Goal: Task Accomplishment & Management: Manage account settings

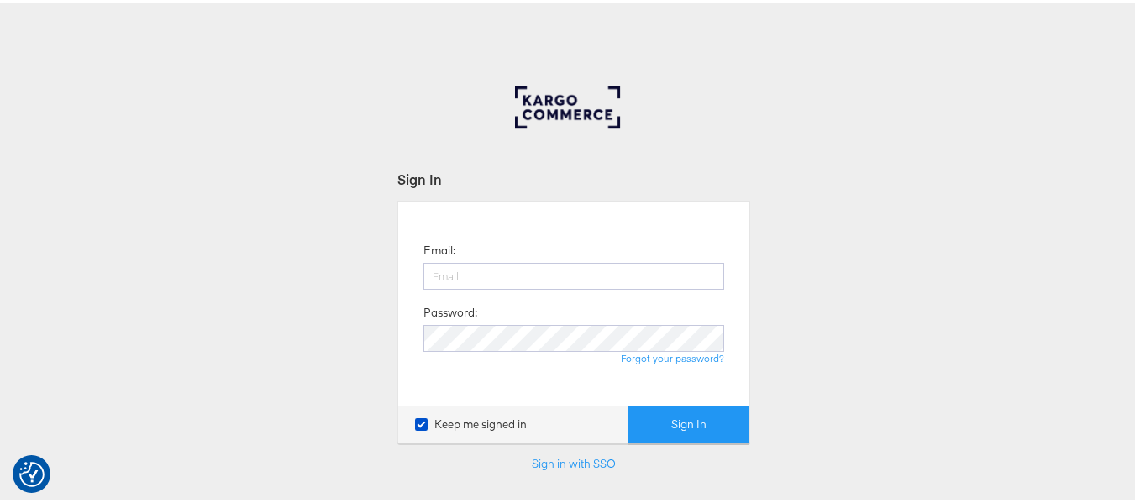
type input "aparna.doniparthi@kargo.com"
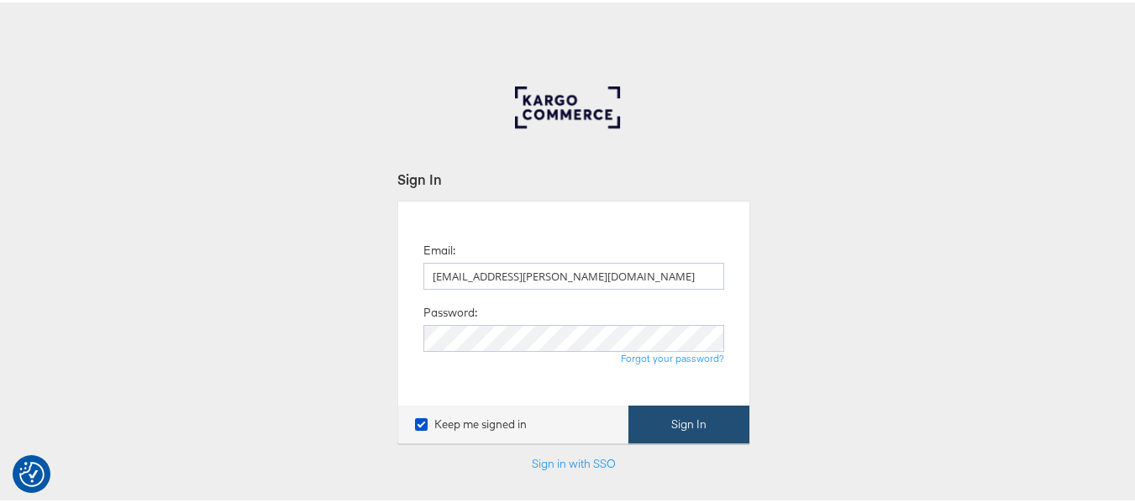
drag, startPoint x: 0, startPoint y: 0, endPoint x: 674, endPoint y: 418, distance: 793.2
click at [674, 418] on button "Sign In" at bounding box center [689, 422] width 121 height 38
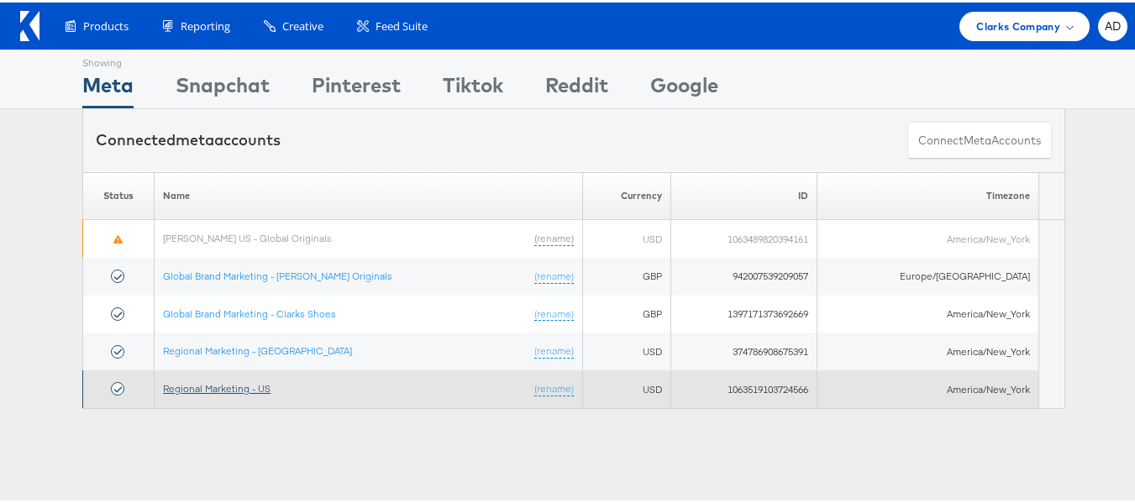
click at [238, 383] on link "Regional Marketing - US" at bounding box center [217, 386] width 108 height 13
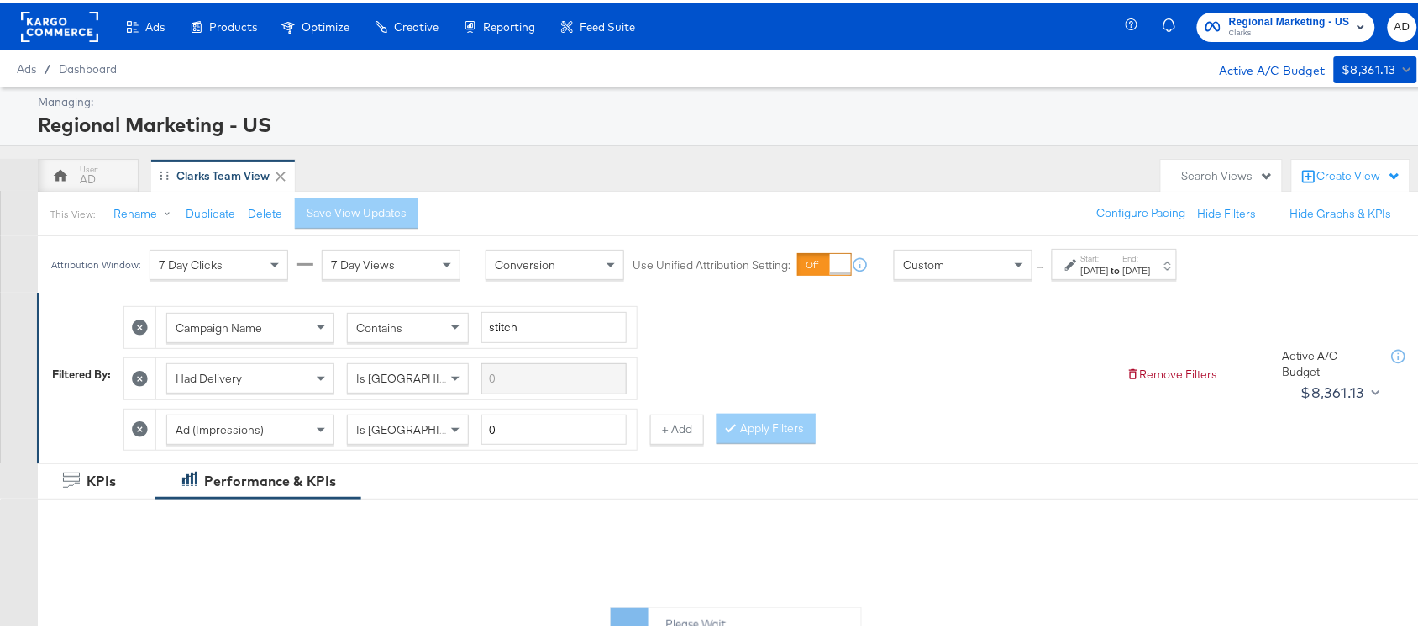
click at [1109, 257] on label "Start:" at bounding box center [1095, 255] width 28 height 11
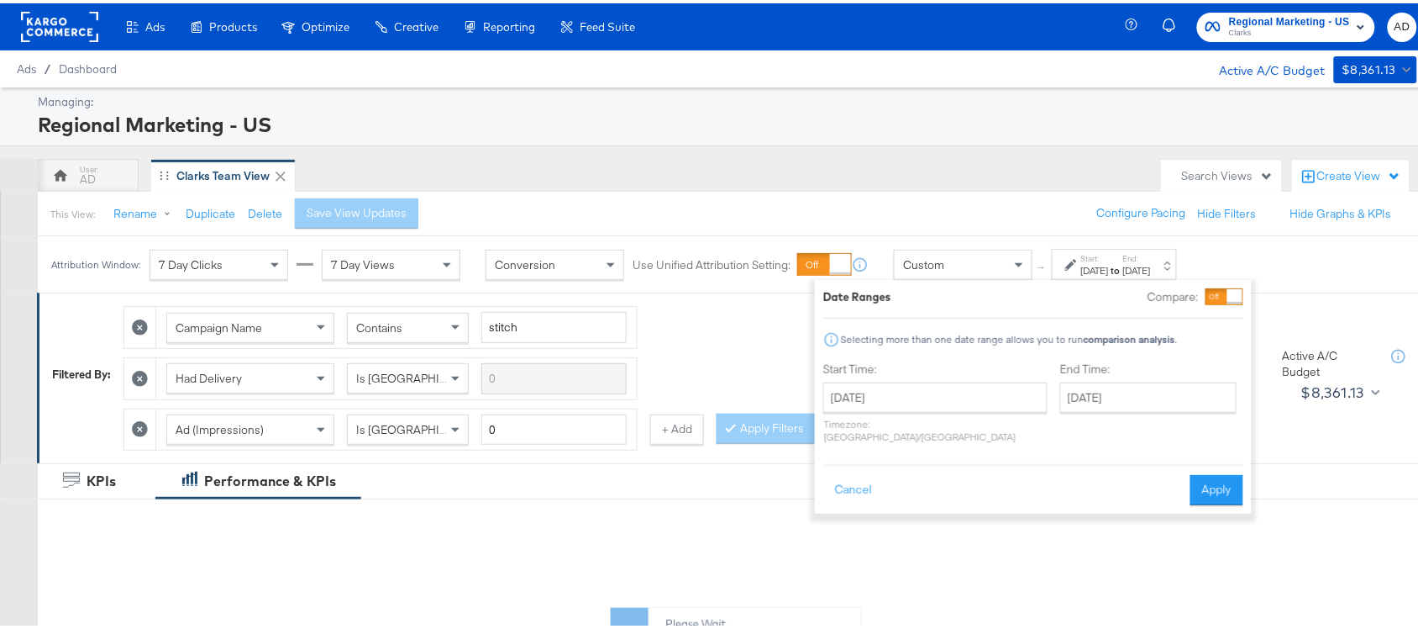
click at [887, 417] on p "Timezone: Asia/Calcutta" at bounding box center [935, 426] width 224 height 25
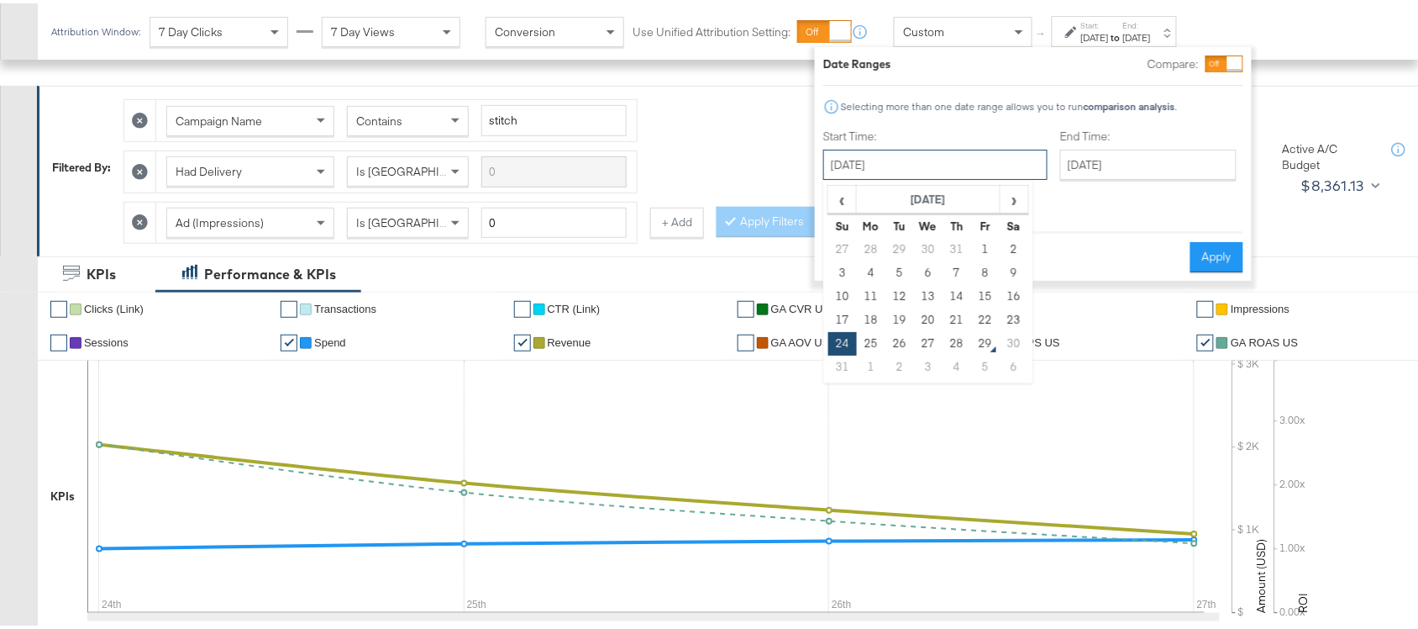
scroll to position [324, 0]
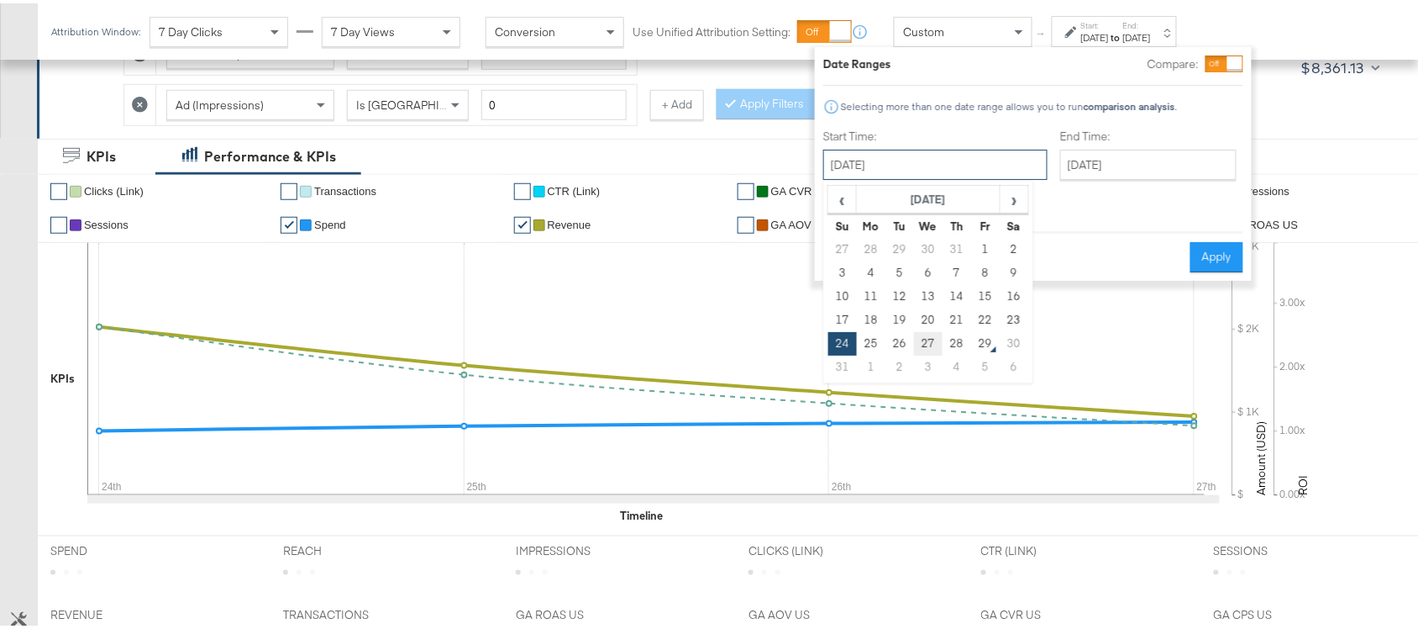
drag, startPoint x: 954, startPoint y: 397, endPoint x: 939, endPoint y: 336, distance: 62.4
click at [939, 176] on div "August 24th 2025 ‹ August 2025 › Su Mo Tu We Th Fr Sa 27 28 29 30 31 1 2 3 4 5 …" at bounding box center [935, 161] width 224 height 30
click at [903, 347] on td "26" at bounding box center [900, 341] width 29 height 24
type input "August 26th 2025"
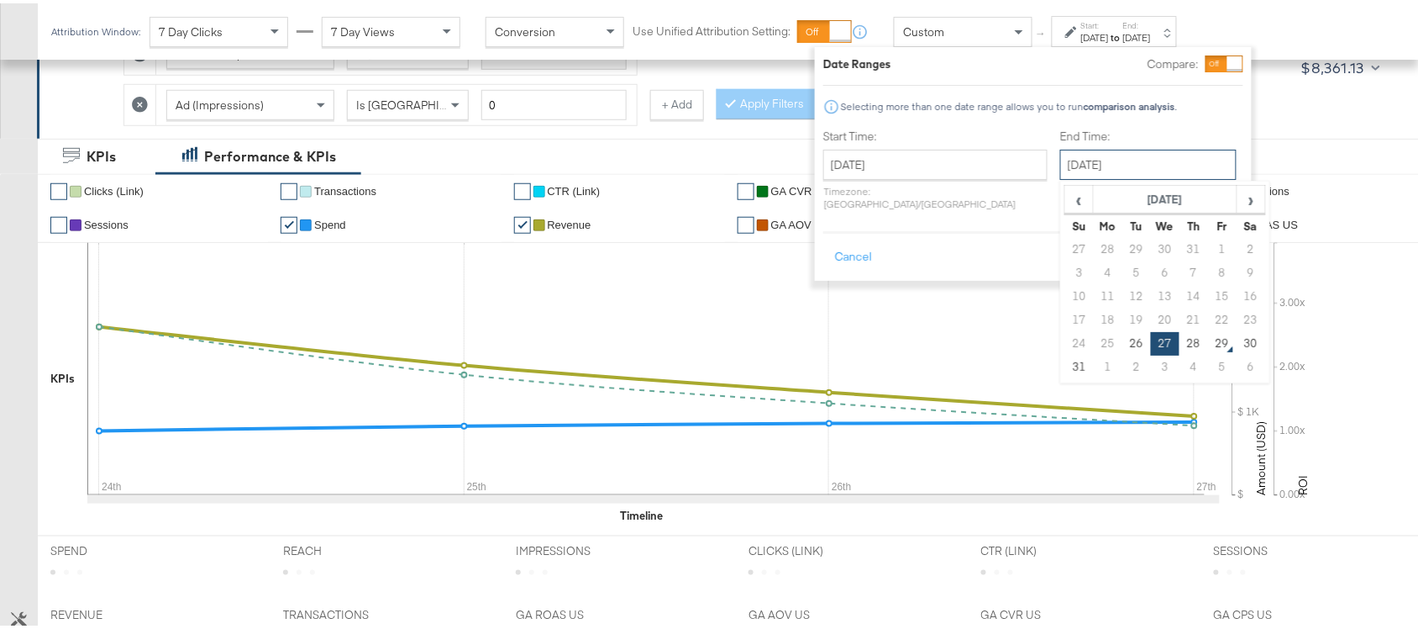
click at [1060, 164] on input "August 27th 2025" at bounding box center [1148, 161] width 176 height 30
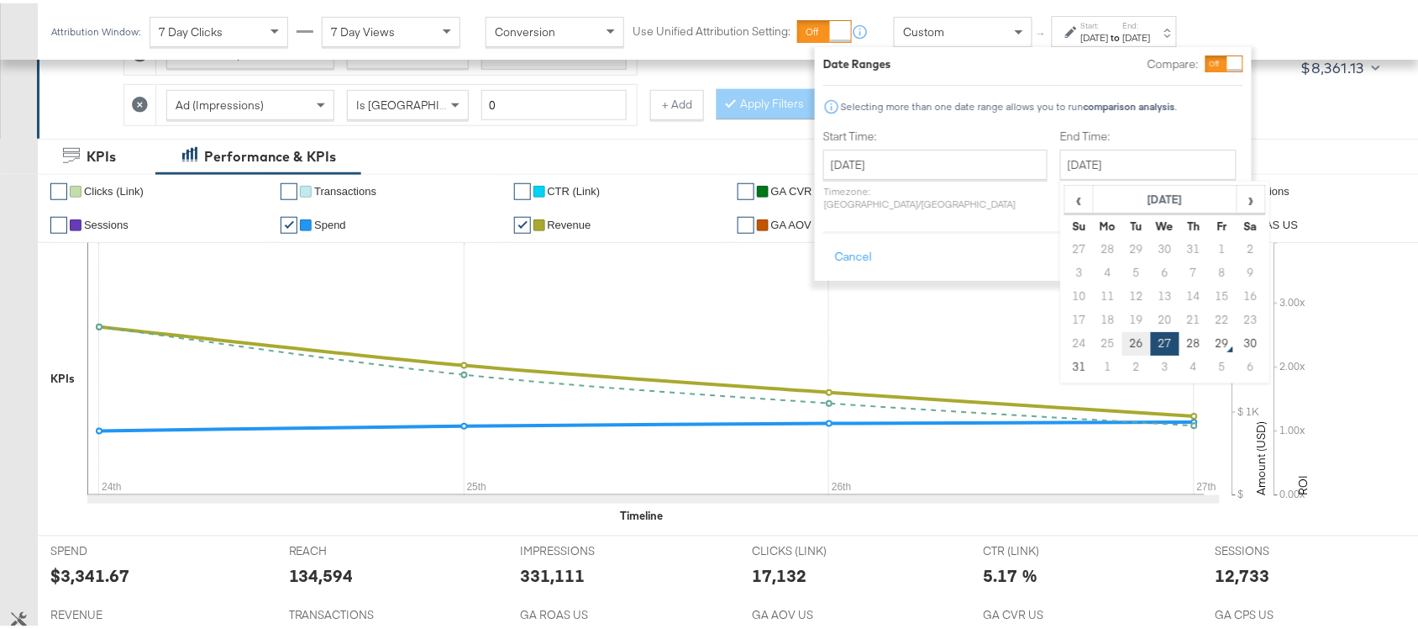
click at [1123, 336] on td "26" at bounding box center [1137, 341] width 29 height 24
type input "August 26th 2025"
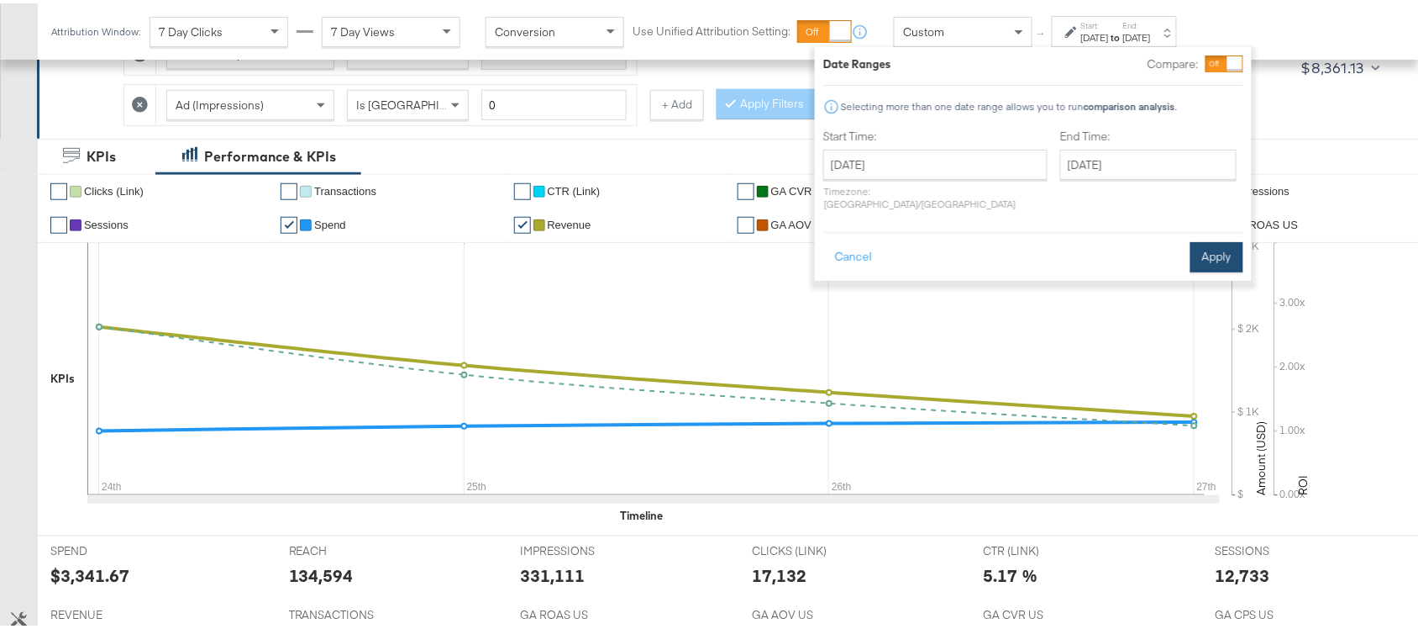
click at [1208, 242] on button "Apply" at bounding box center [1217, 254] width 53 height 30
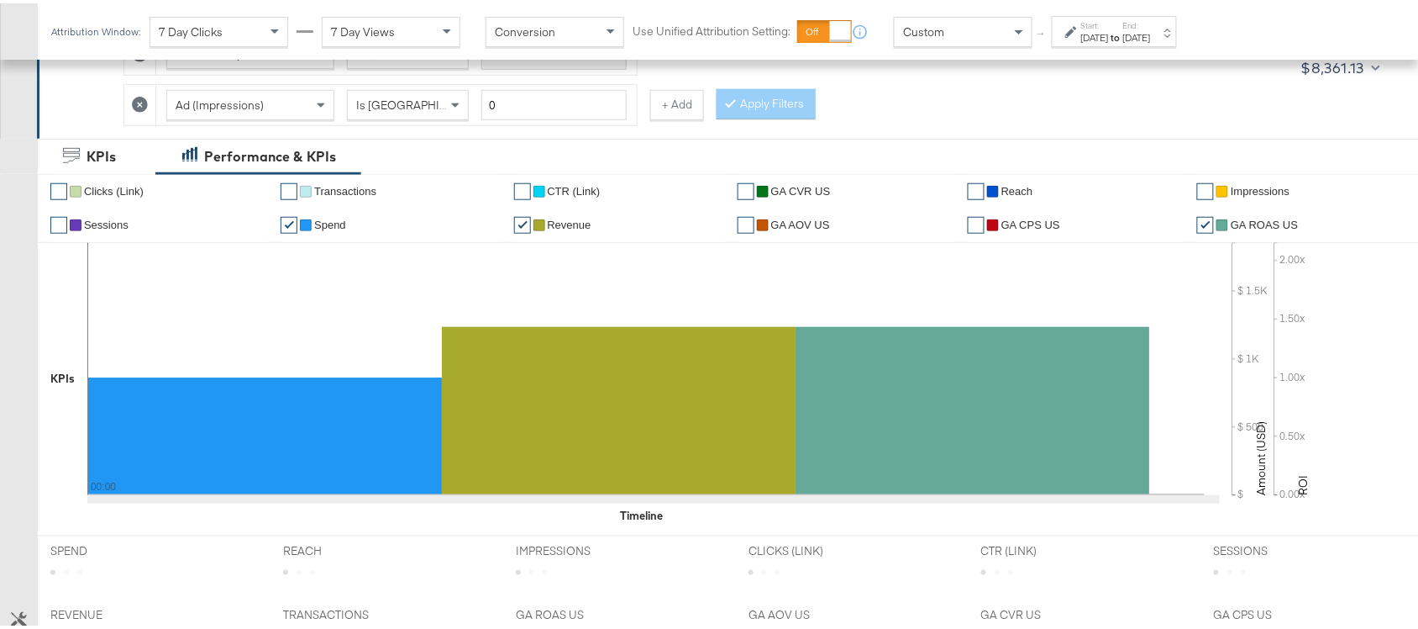
scroll to position [926, 0]
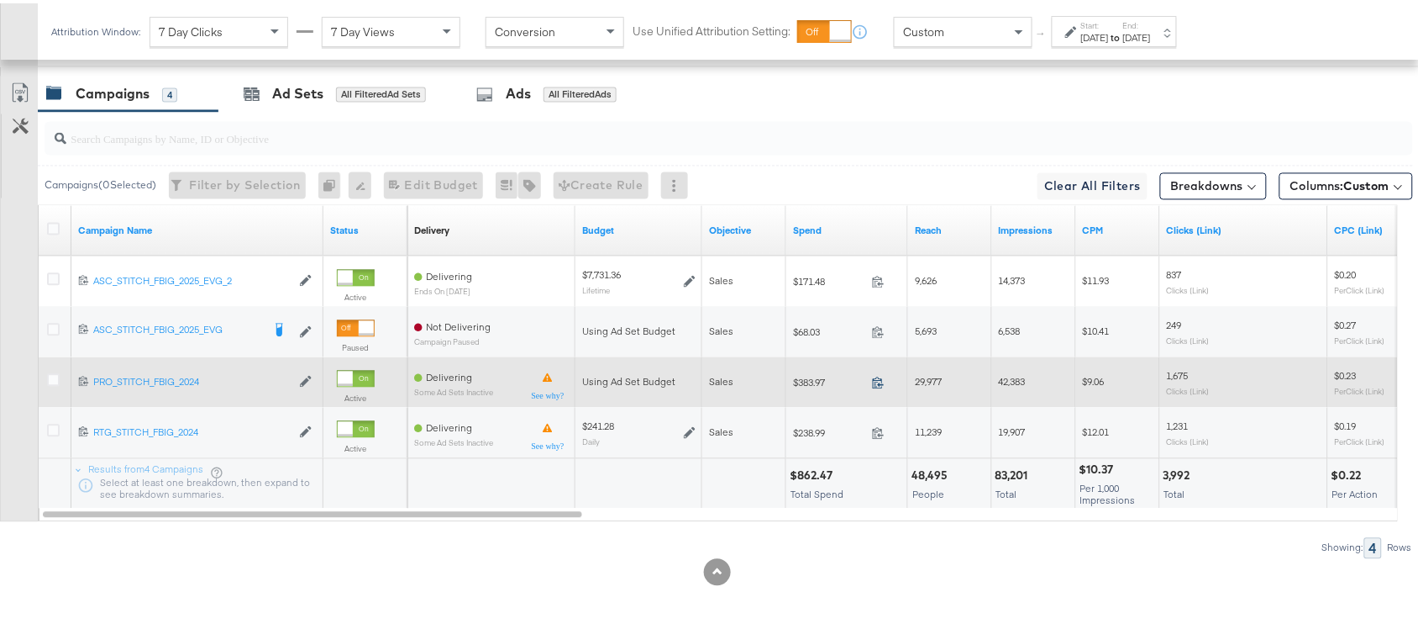
click at [876, 381] on icon at bounding box center [878, 379] width 13 height 13
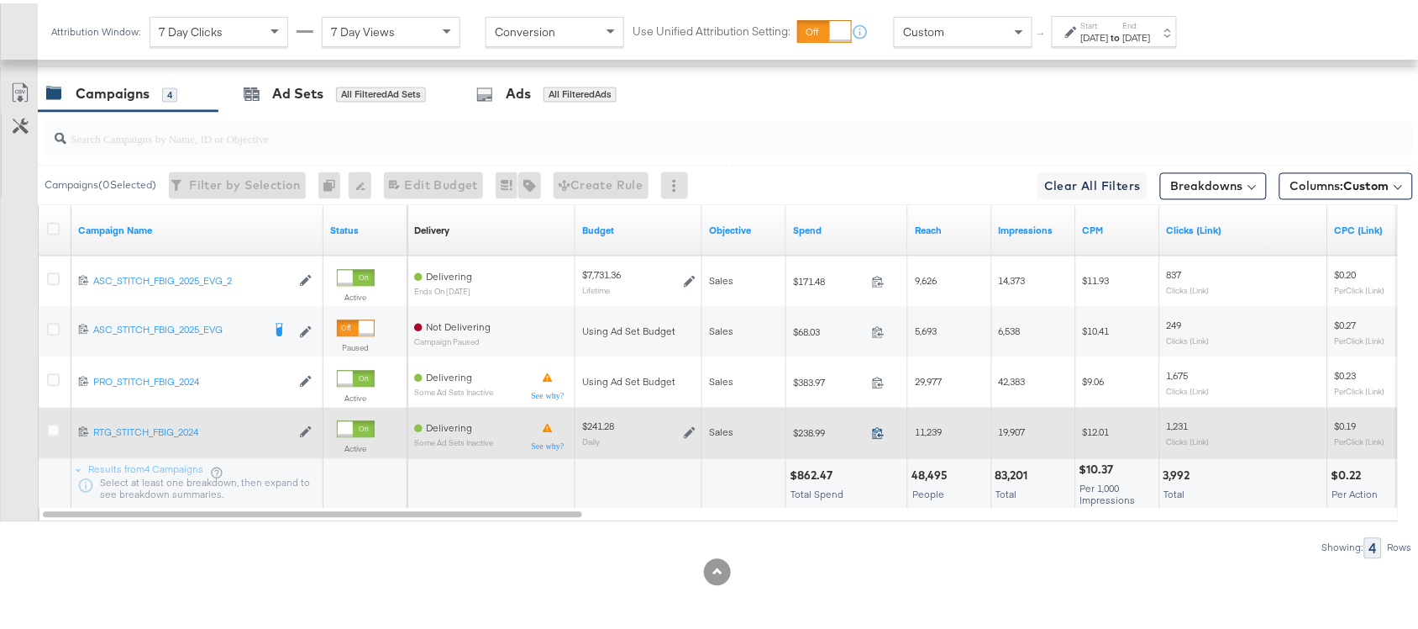
click at [881, 427] on icon at bounding box center [878, 429] width 13 height 13
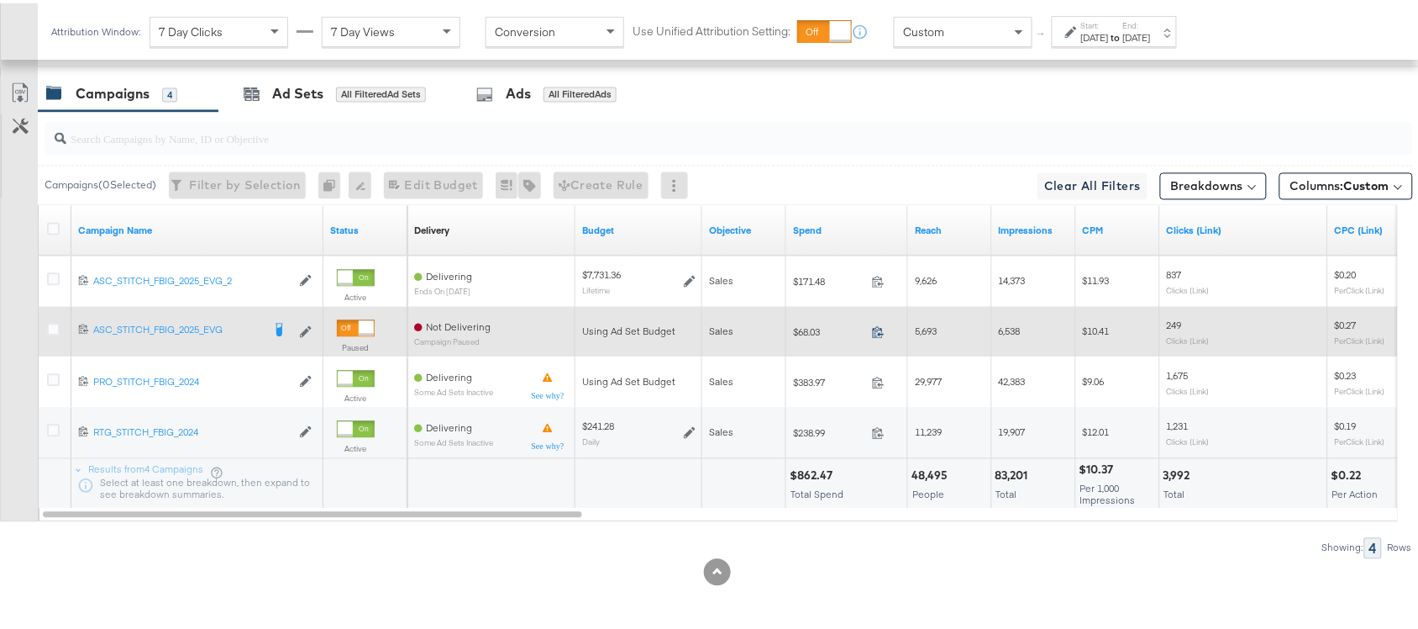
click at [878, 334] on icon at bounding box center [878, 329] width 13 height 13
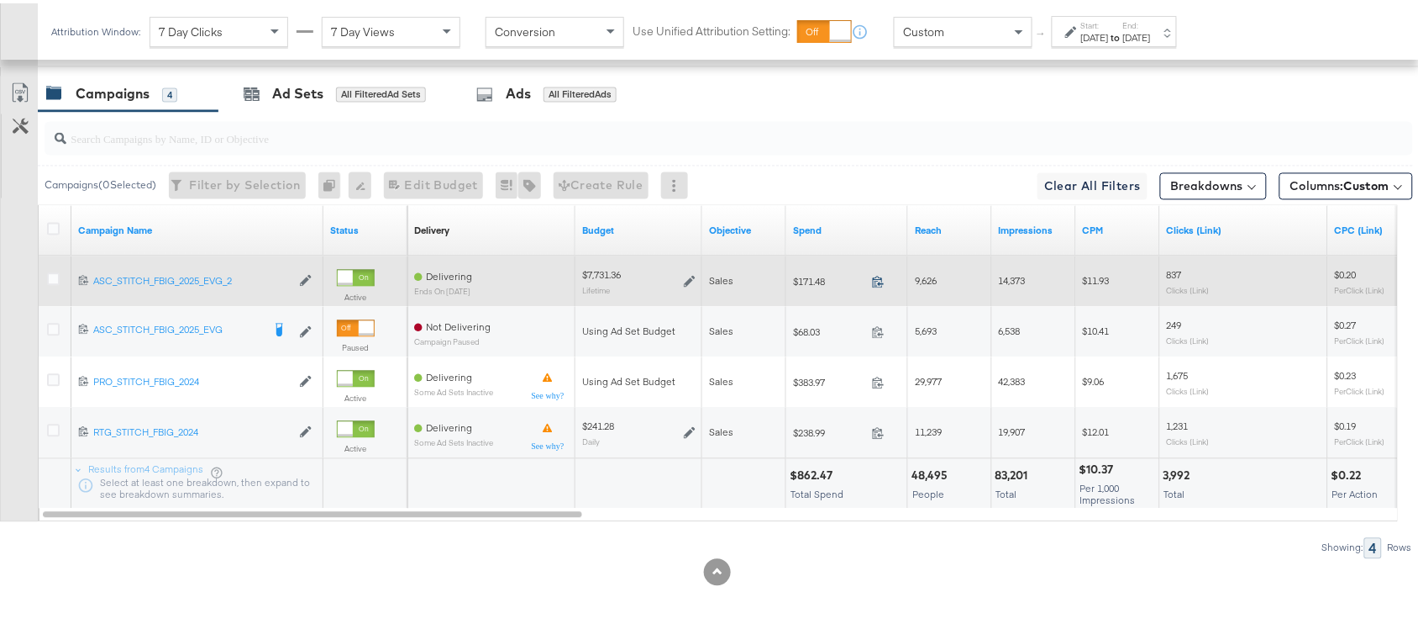
click at [879, 281] on icon at bounding box center [878, 279] width 11 height 12
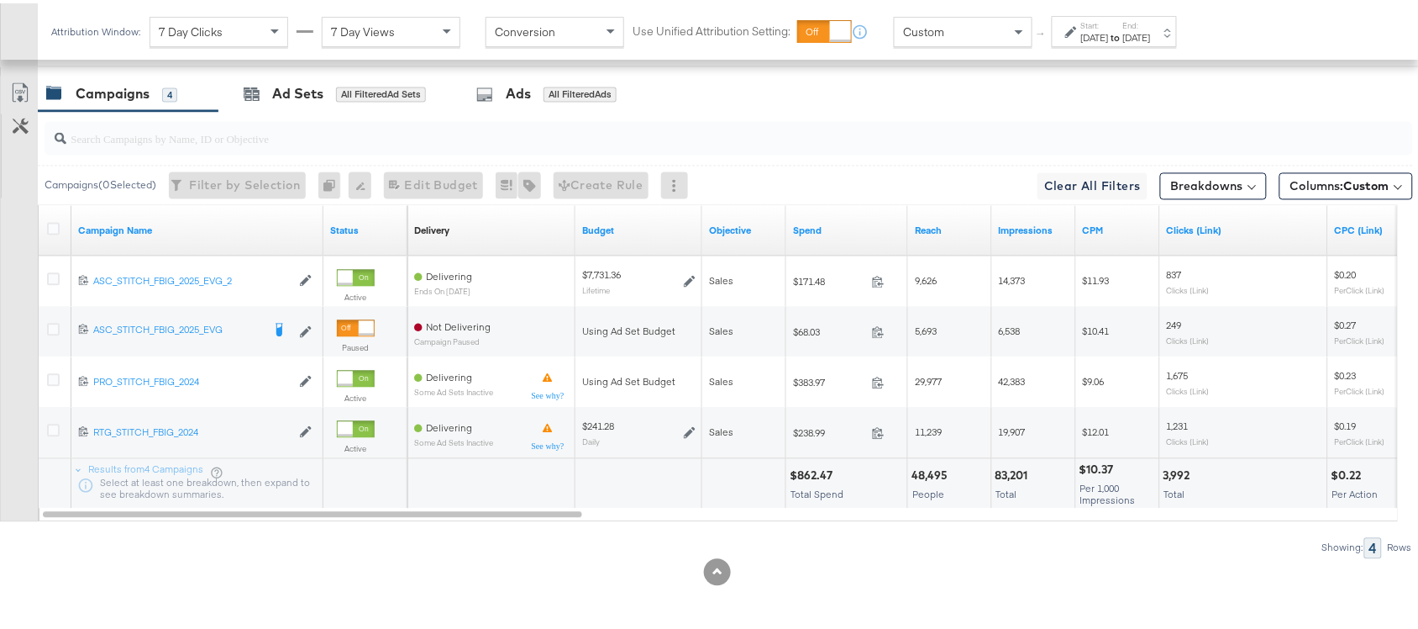
click at [1123, 40] on div "to" at bounding box center [1116, 34] width 14 height 13
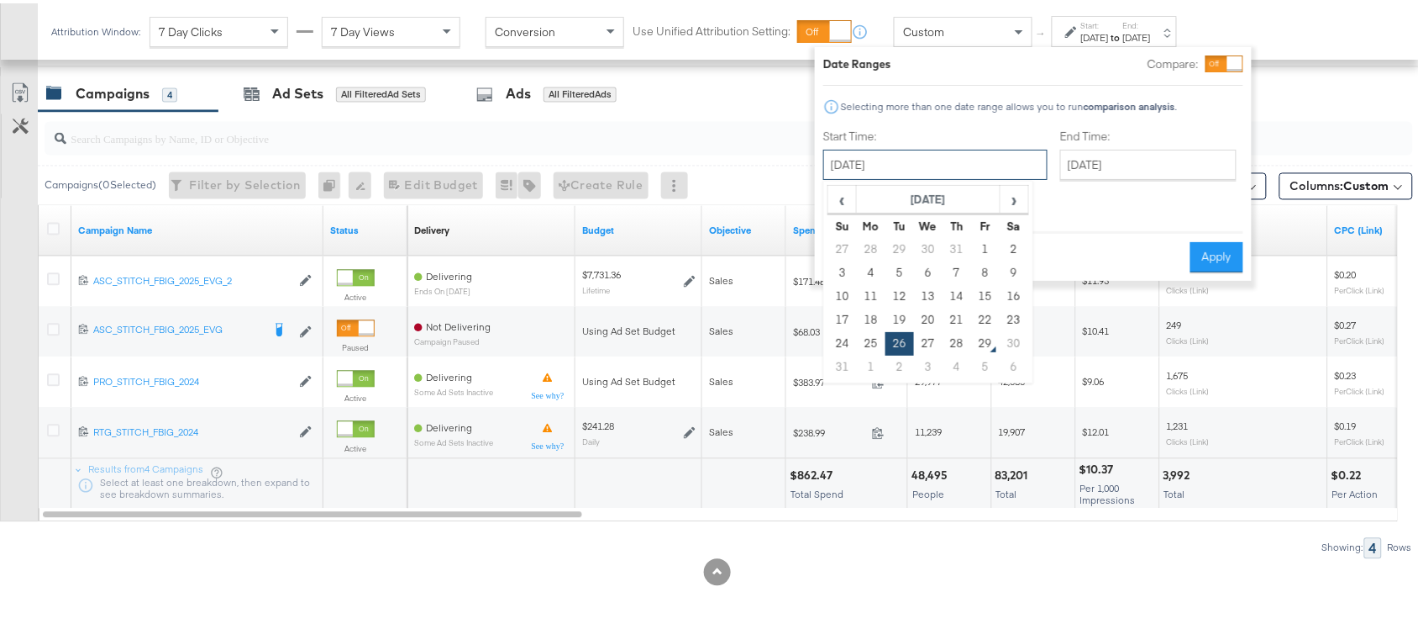
click at [922, 165] on input "August 26th 2025" at bounding box center [935, 161] width 224 height 30
click at [929, 329] on td "27" at bounding box center [928, 341] width 29 height 24
type input "[DATE]"
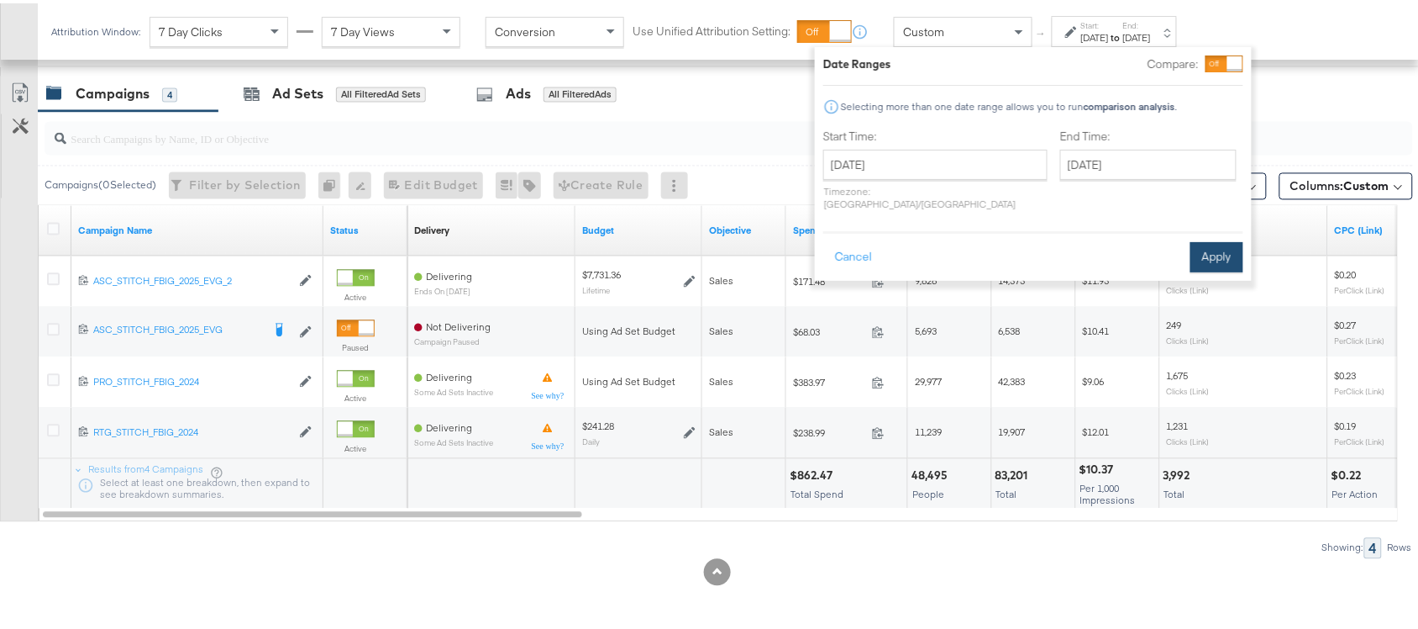
click at [1208, 239] on button "Apply" at bounding box center [1217, 254] width 53 height 30
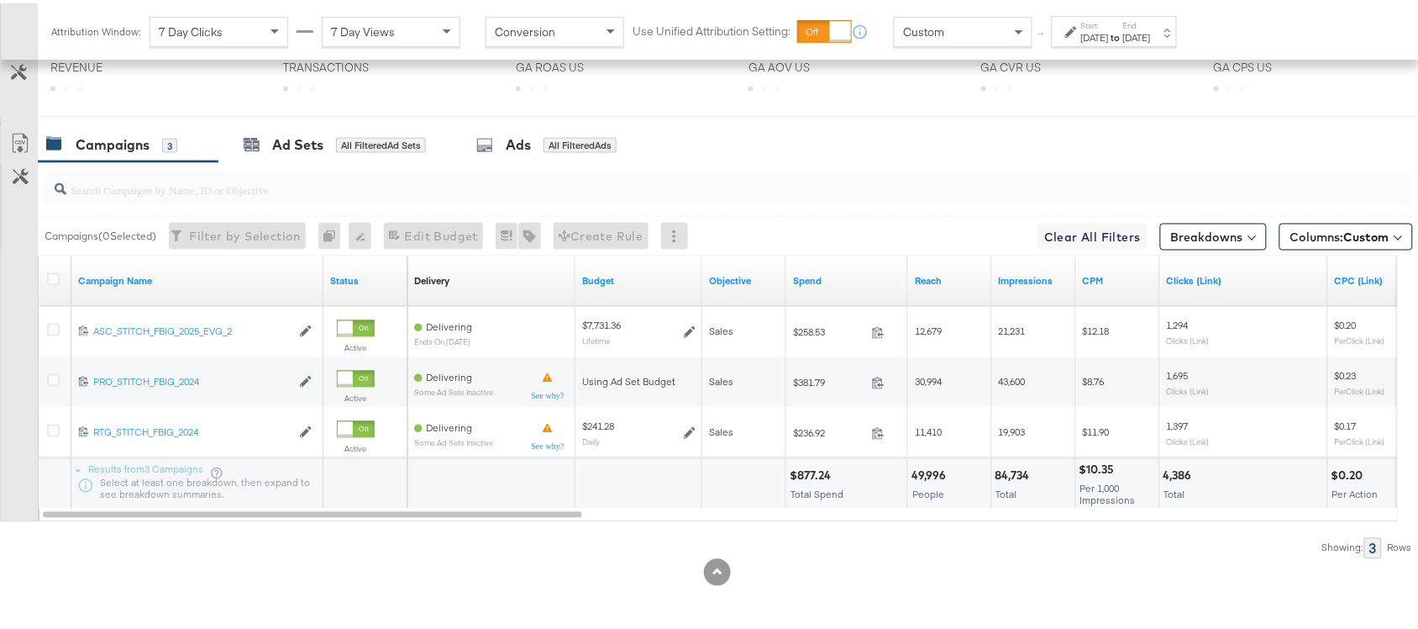
scroll to position [876, 0]
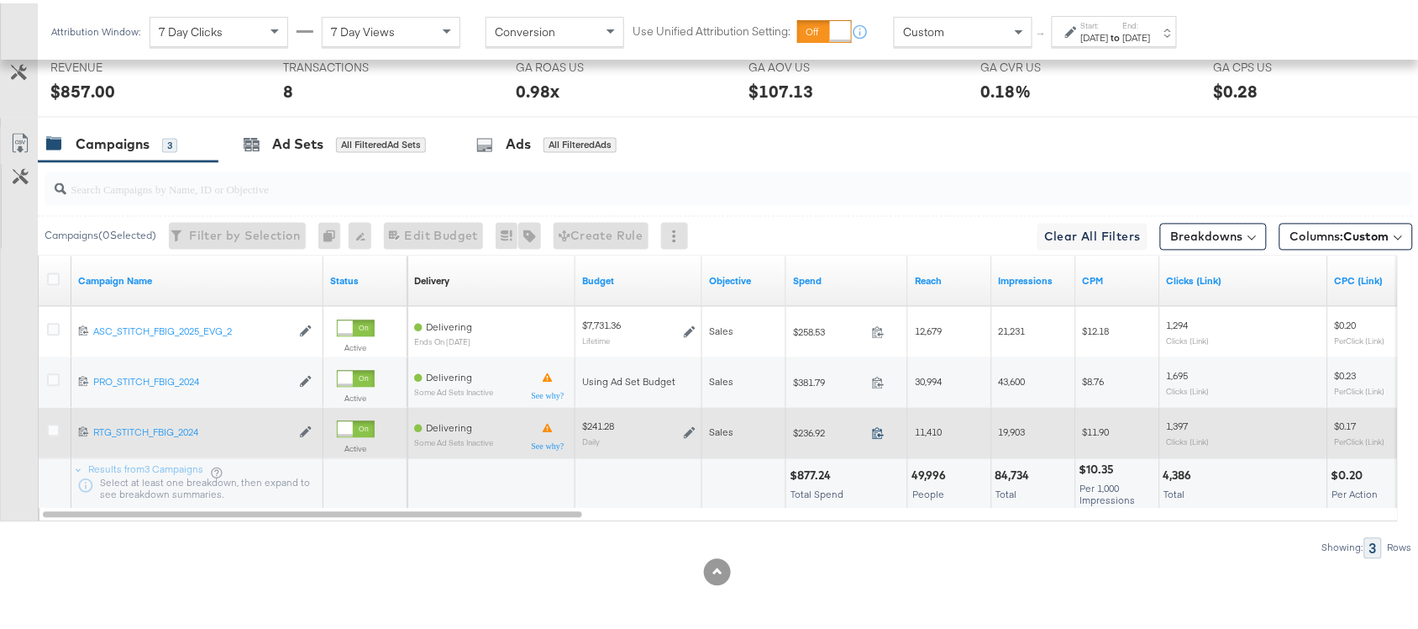
click at [875, 425] on icon at bounding box center [878, 429] width 13 height 13
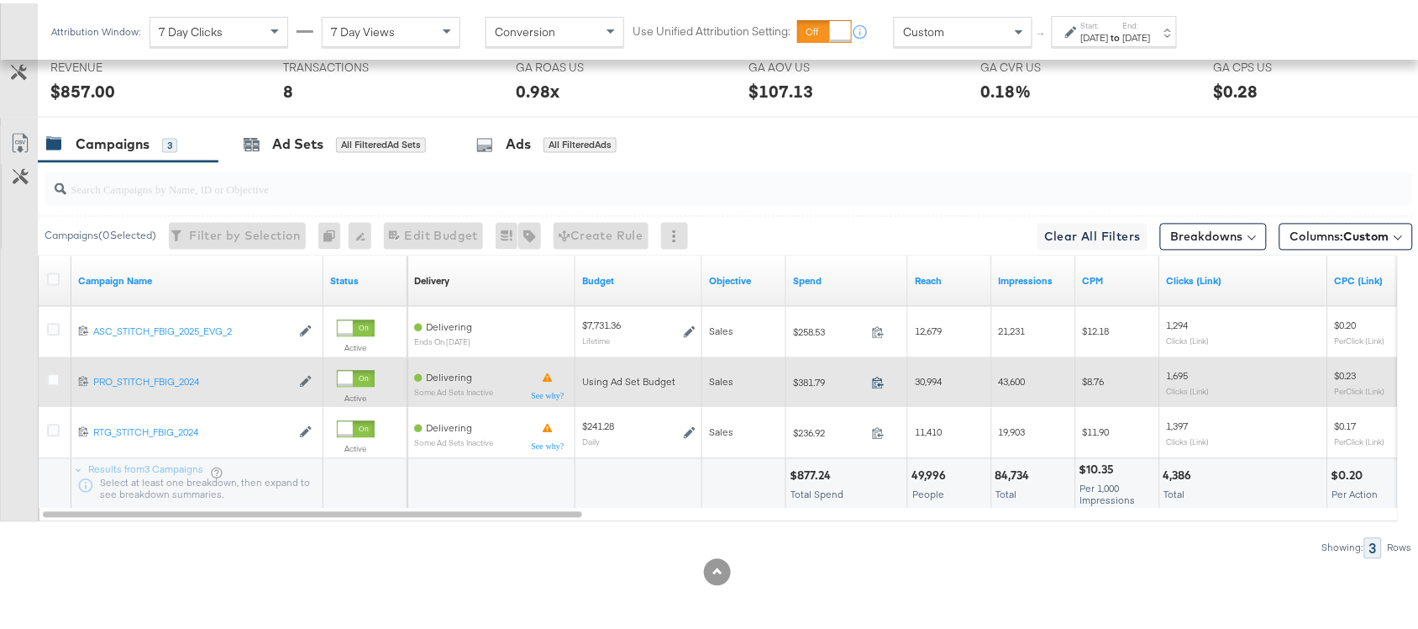
click at [876, 380] on icon at bounding box center [878, 379] width 13 height 13
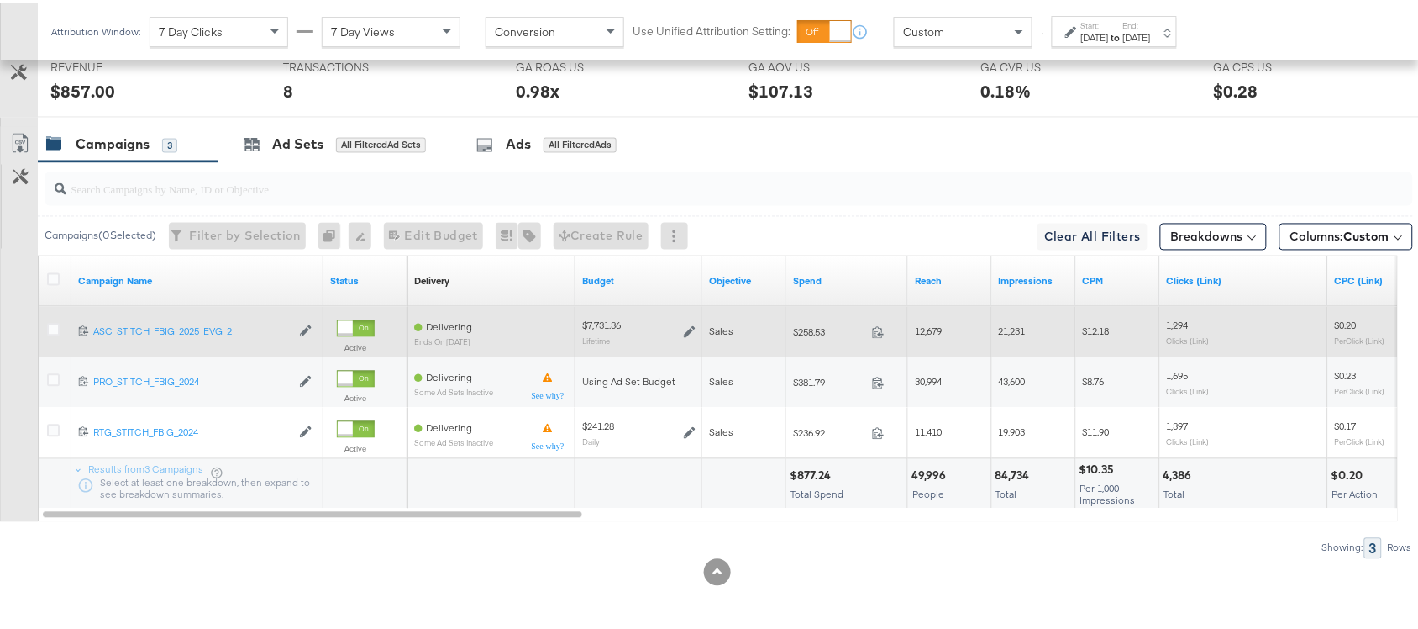
click at [878, 338] on div "$258.53 258.53" at bounding box center [847, 329] width 122 height 26
click at [878, 333] on icon at bounding box center [878, 329] width 13 height 13
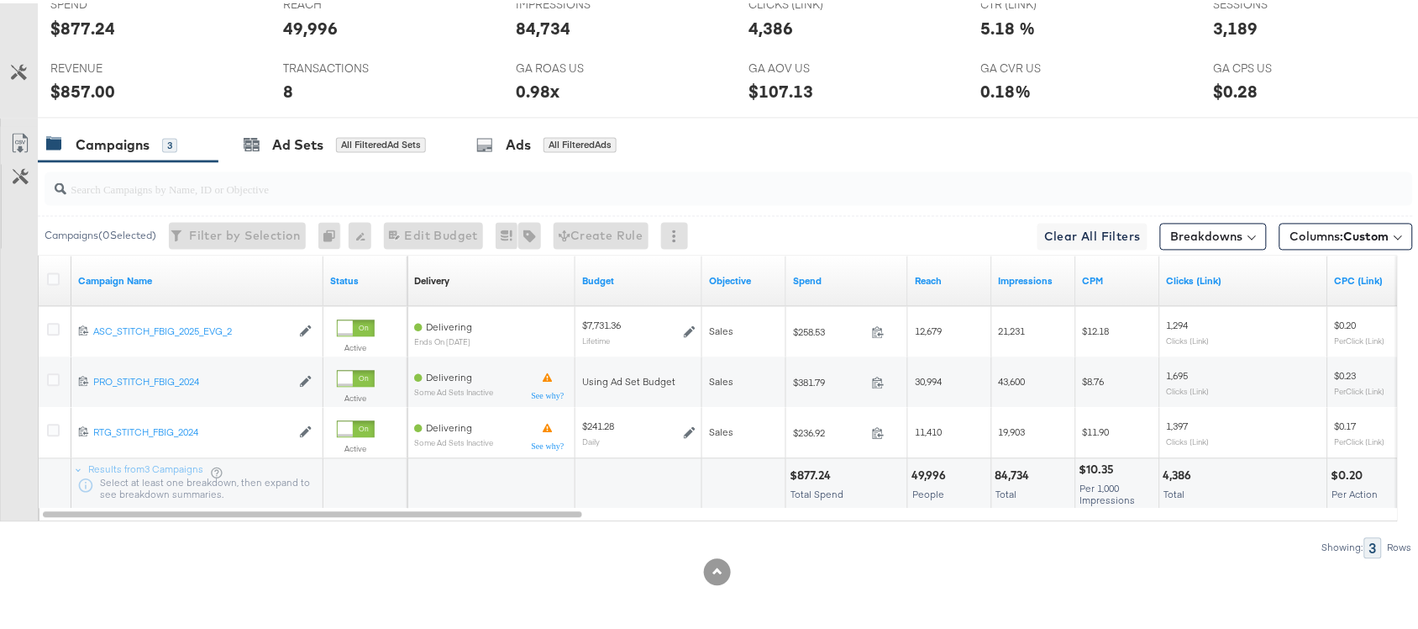
scroll to position [0, 0]
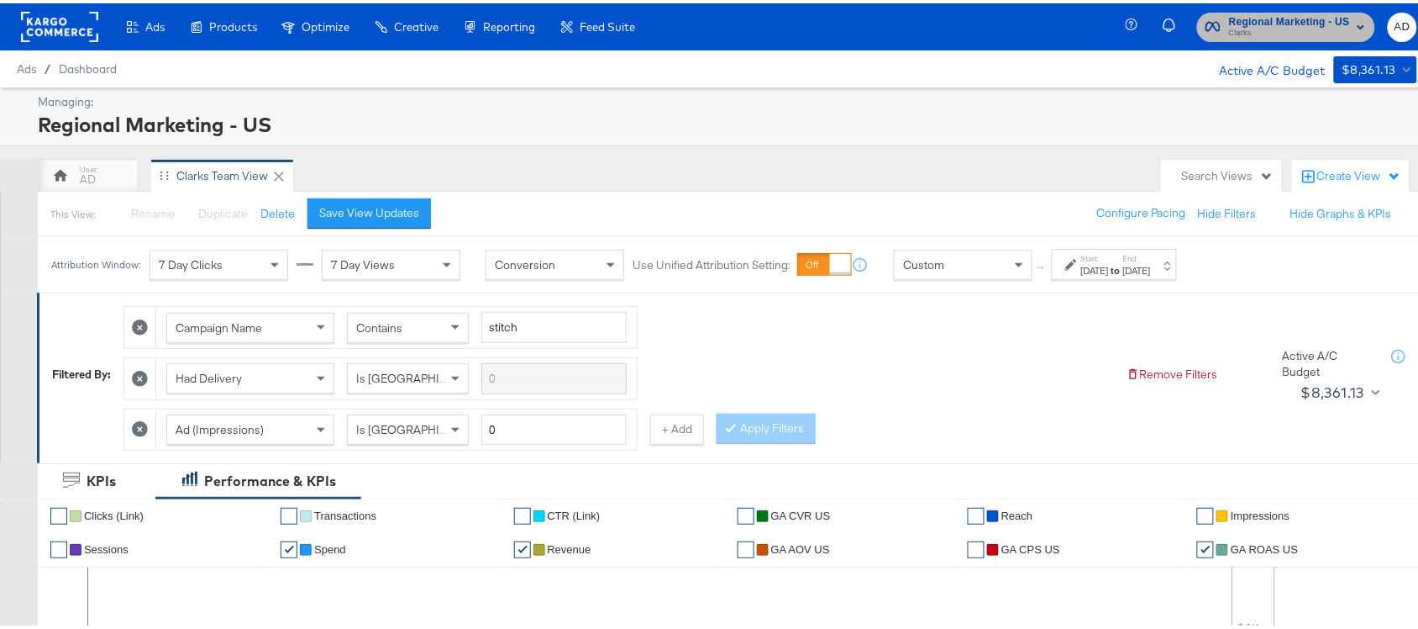
click at [1287, 28] on span "Clarks" at bounding box center [1289, 30] width 121 height 13
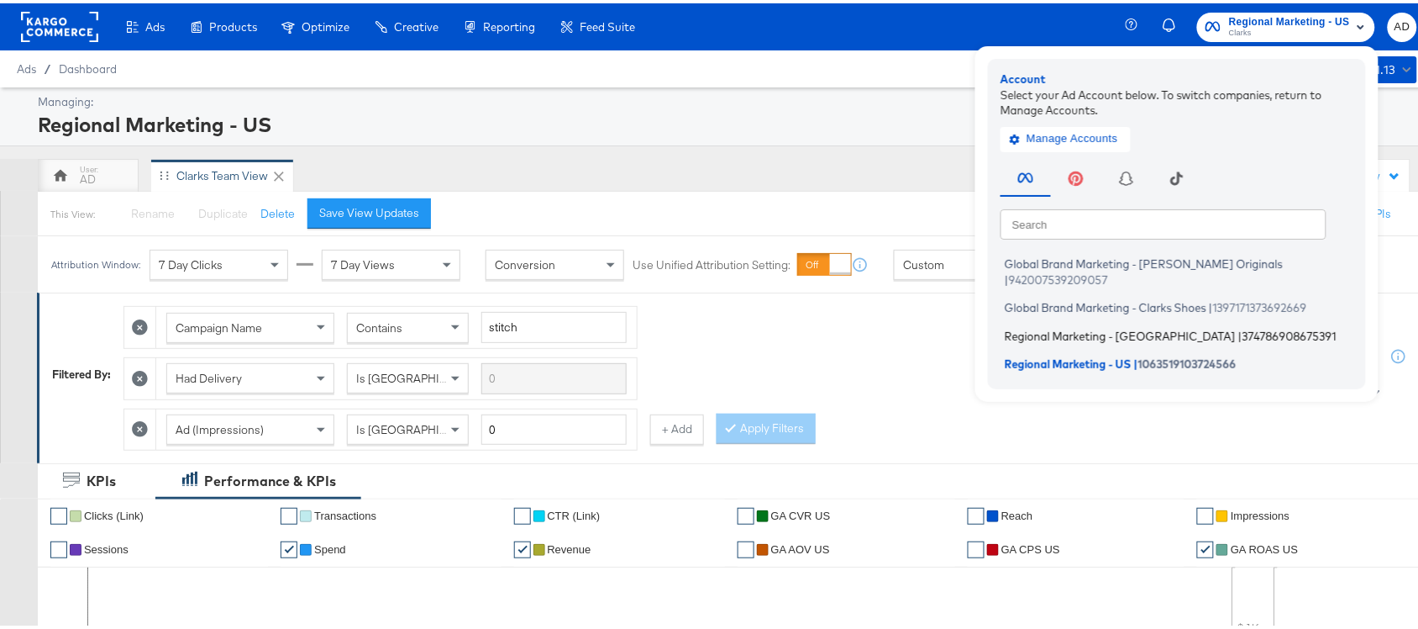
click at [1039, 325] on span "Regional Marketing - CA" at bounding box center [1120, 331] width 231 height 13
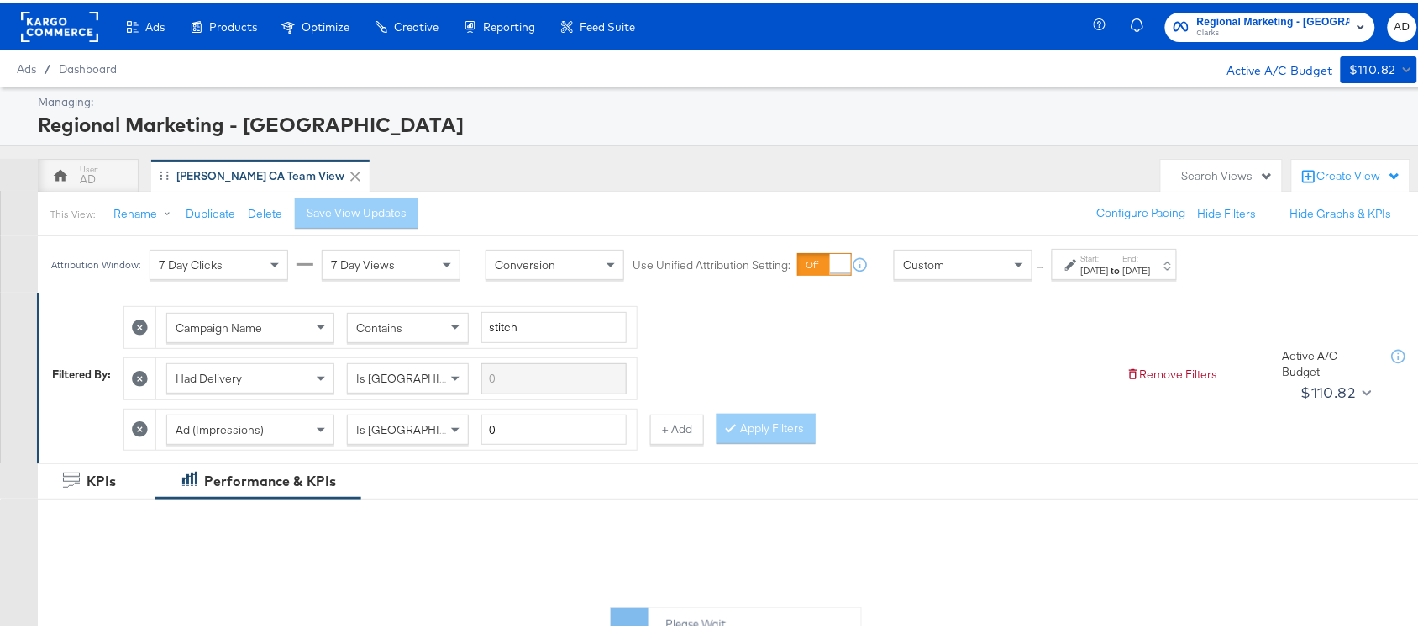
click at [1123, 266] on strong "to" at bounding box center [1116, 266] width 14 height 13
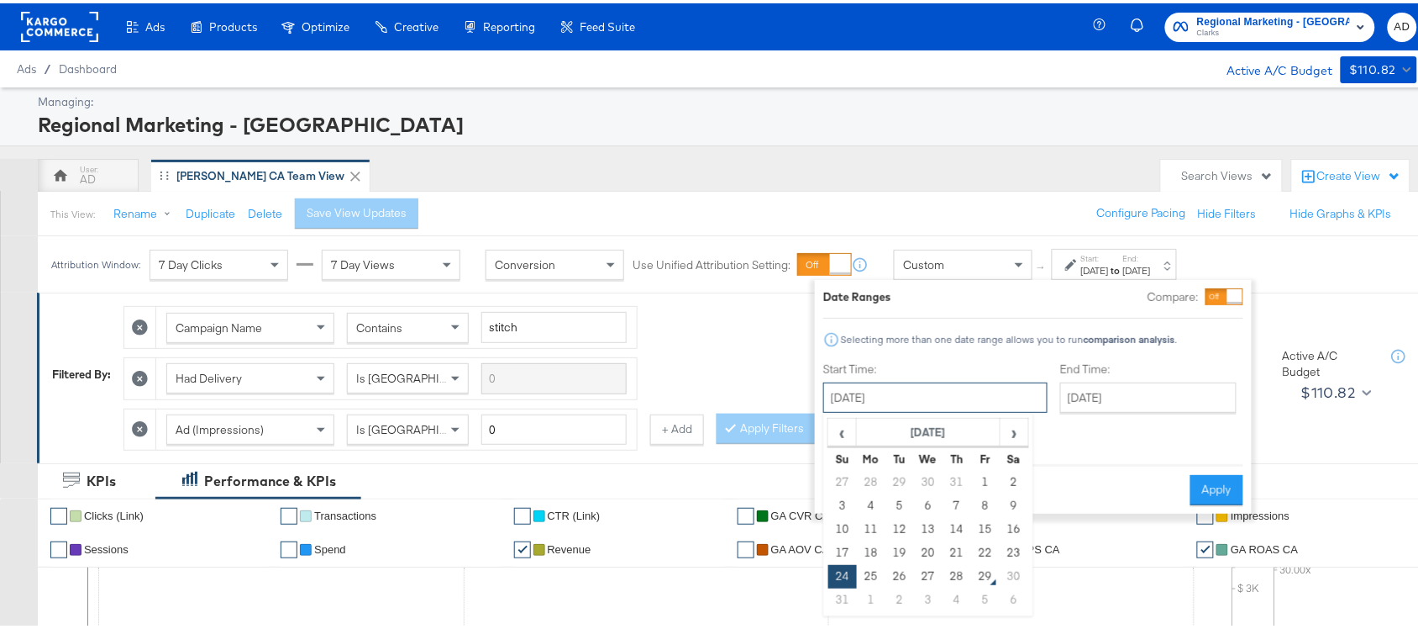
click at [938, 383] on input "August 24th 2025" at bounding box center [935, 394] width 224 height 30
click at [903, 576] on td "26" at bounding box center [900, 573] width 29 height 24
type input "August 26th 2025"
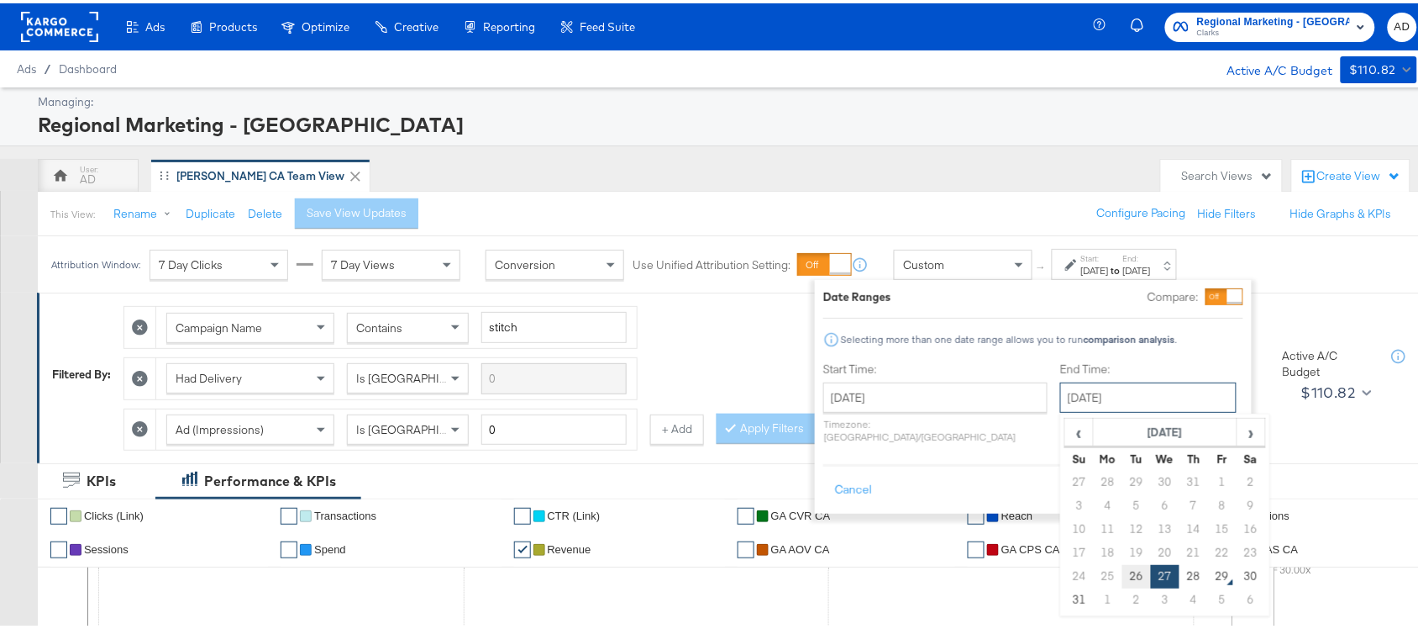
drag, startPoint x: 1112, startPoint y: 395, endPoint x: 1093, endPoint y: 577, distance: 183.3
click at [1093, 409] on div "August 27th 2025 ‹ August 2025 › Su Mo Tu We Th Fr Sa 27 28 29 30 31 1 2 3 4 5 …" at bounding box center [1148, 394] width 176 height 30
click at [1123, 577] on td "26" at bounding box center [1137, 573] width 29 height 24
type input "August 26th 2025"
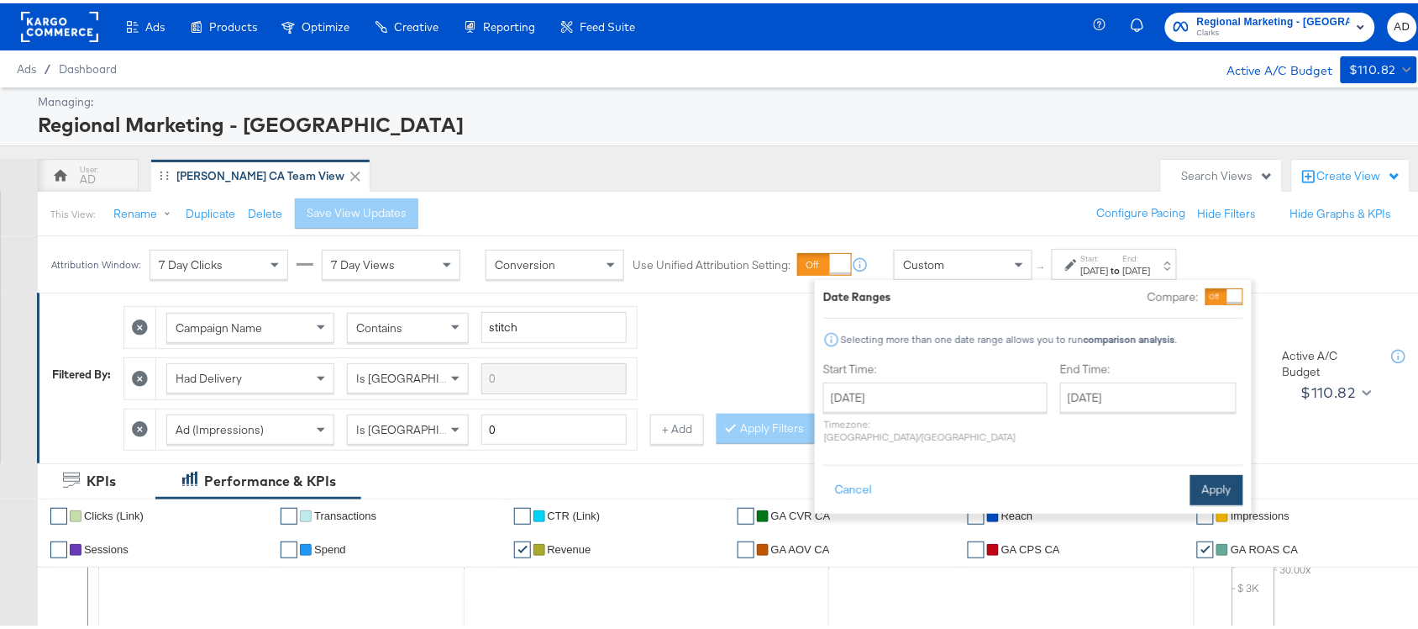
click at [1221, 473] on button "Apply" at bounding box center [1217, 486] width 53 height 30
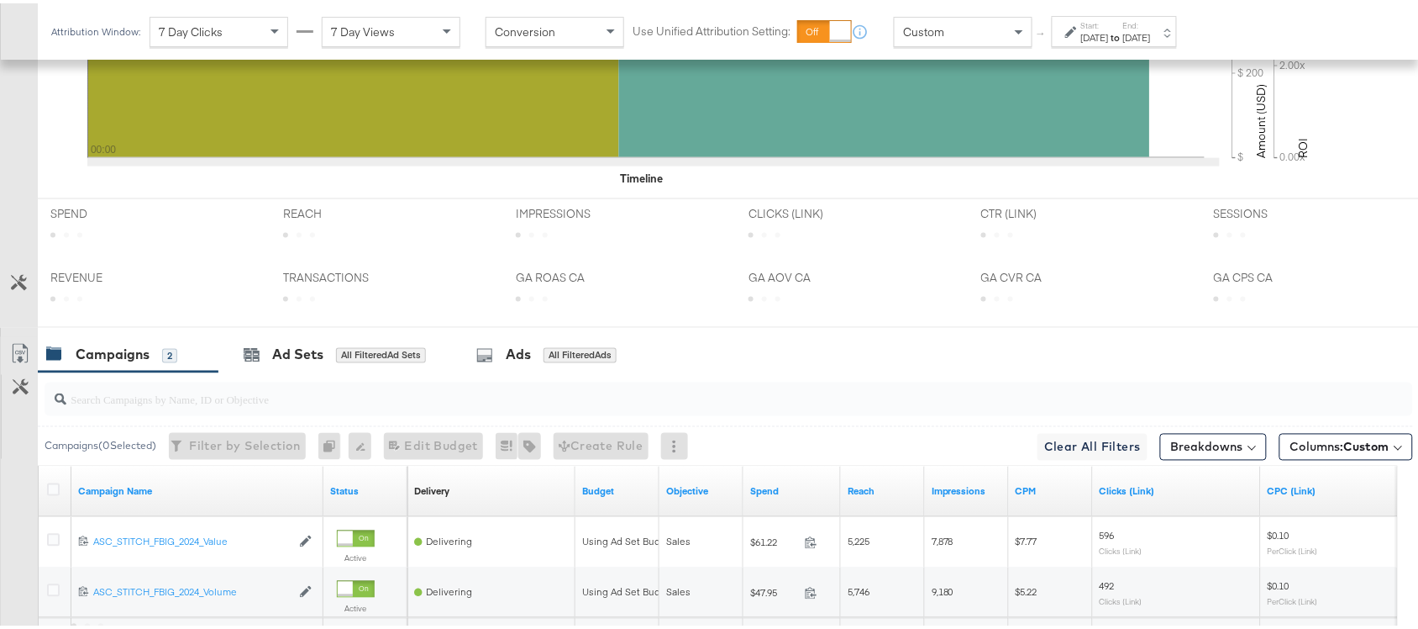
scroll to position [825, 0]
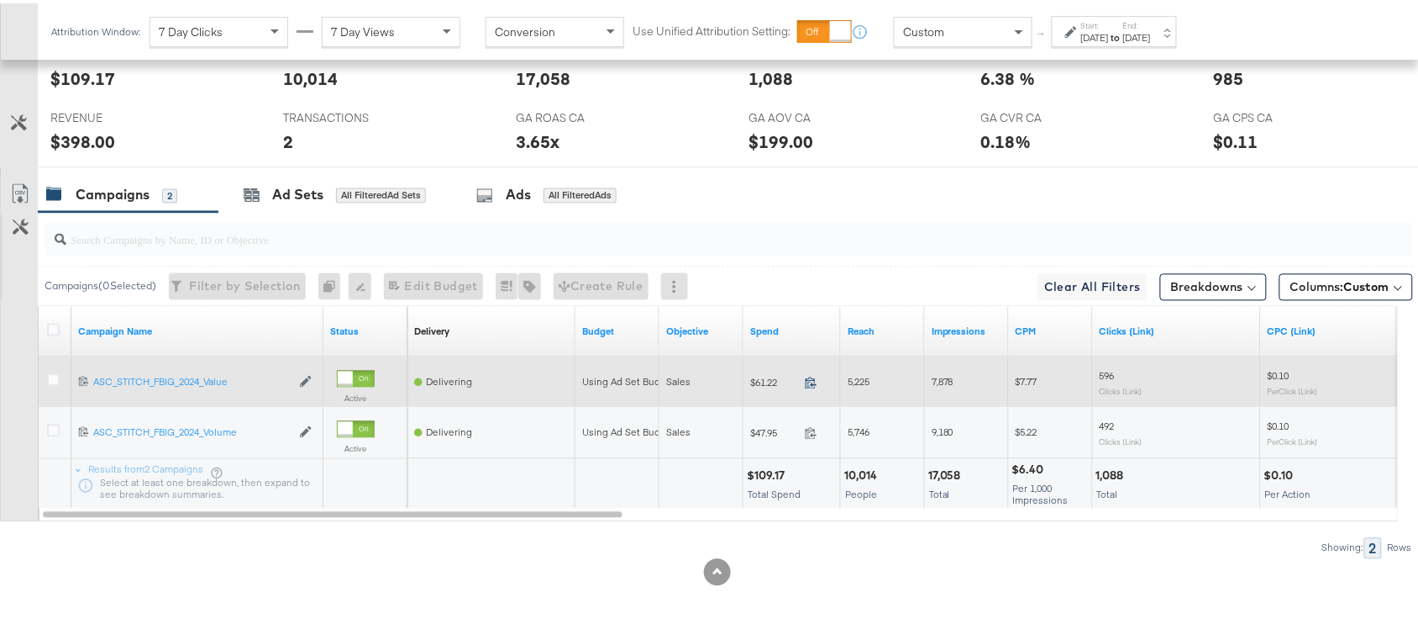
click at [808, 385] on icon at bounding box center [811, 379] width 13 height 13
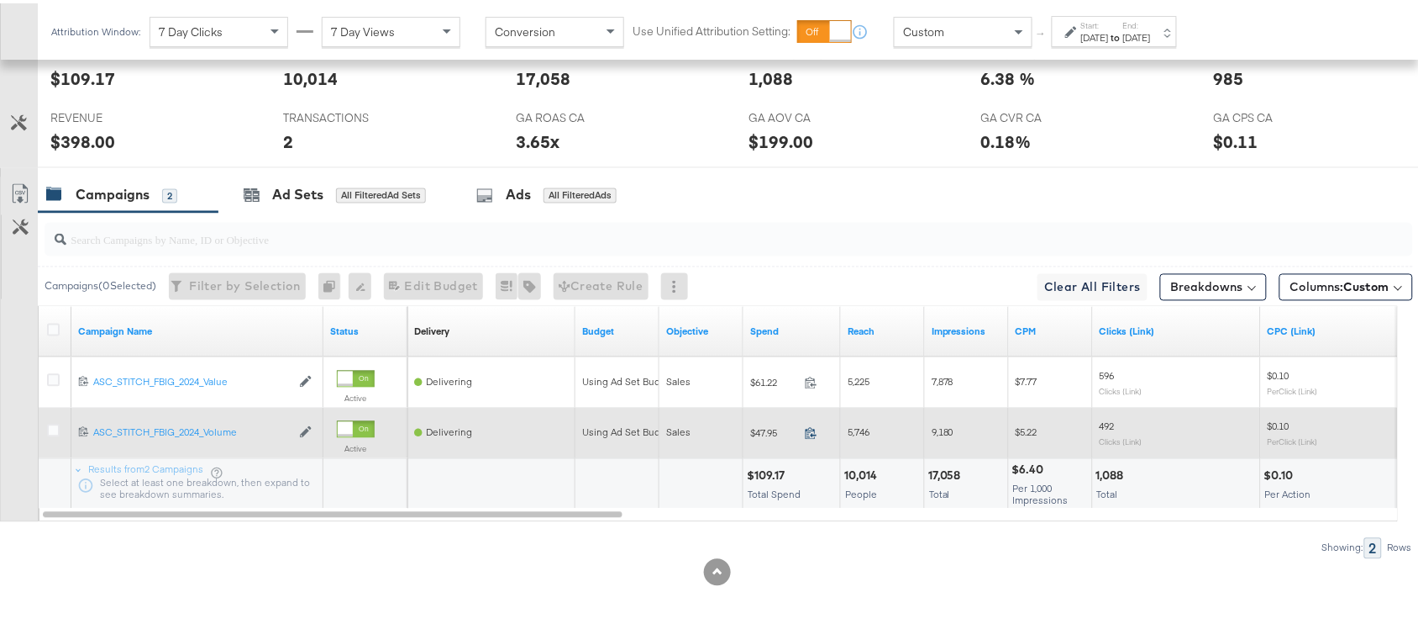
click at [809, 424] on icon at bounding box center [811, 429] width 13 height 13
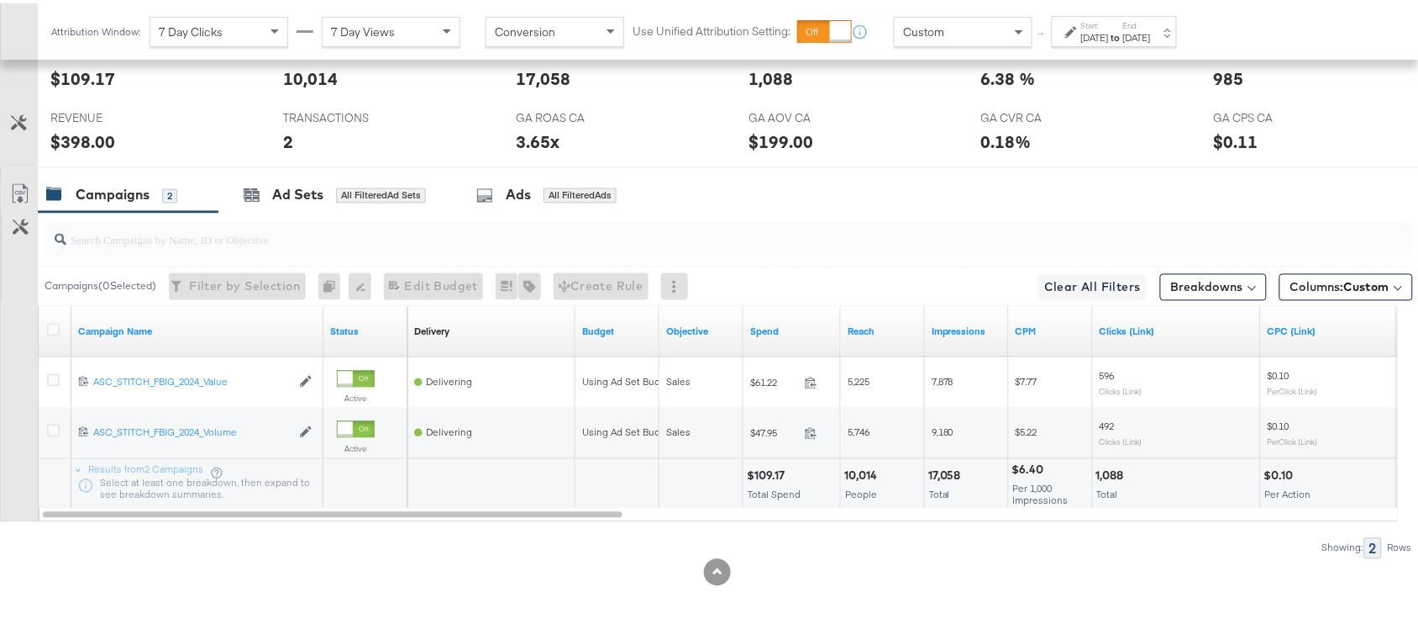
click at [1151, 34] on div "Aug 26th 2025" at bounding box center [1137, 34] width 28 height 13
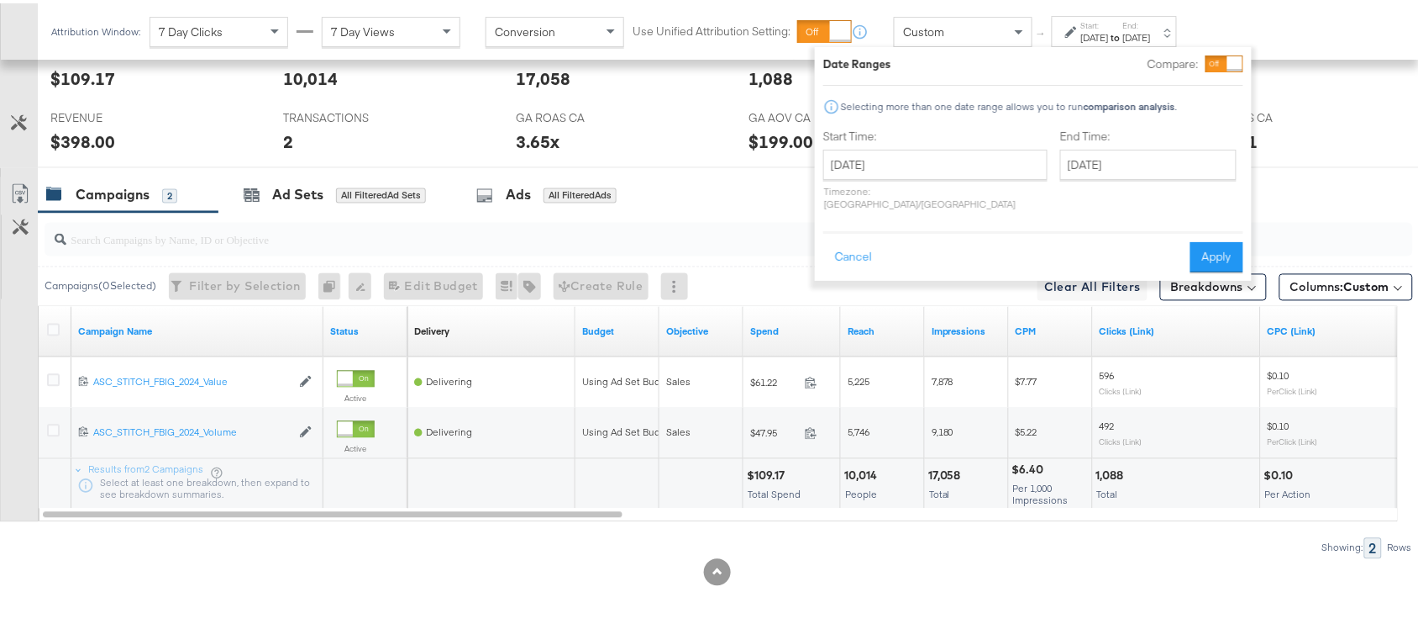
click at [920, 181] on p "Timezone: Asia/Calcutta" at bounding box center [935, 193] width 224 height 25
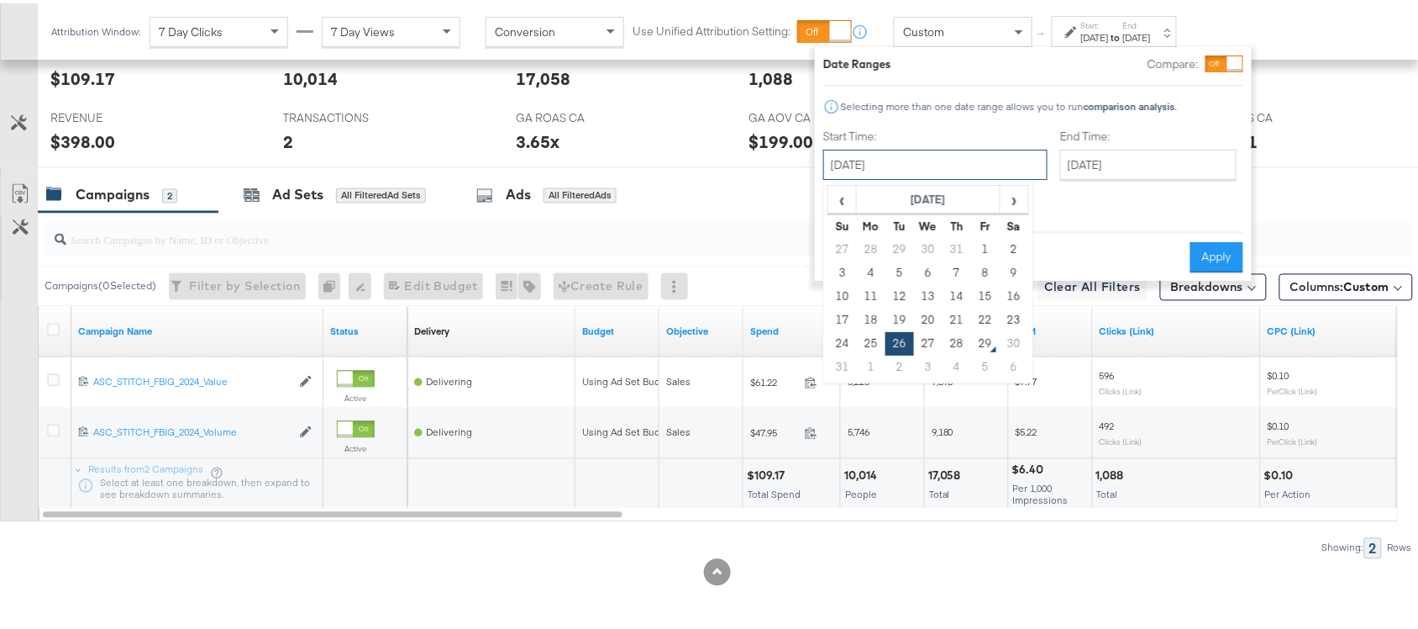
click at [931, 162] on input "August 26th 2025" at bounding box center [935, 161] width 224 height 30
click at [929, 336] on td "27" at bounding box center [928, 341] width 29 height 24
type input "[DATE]"
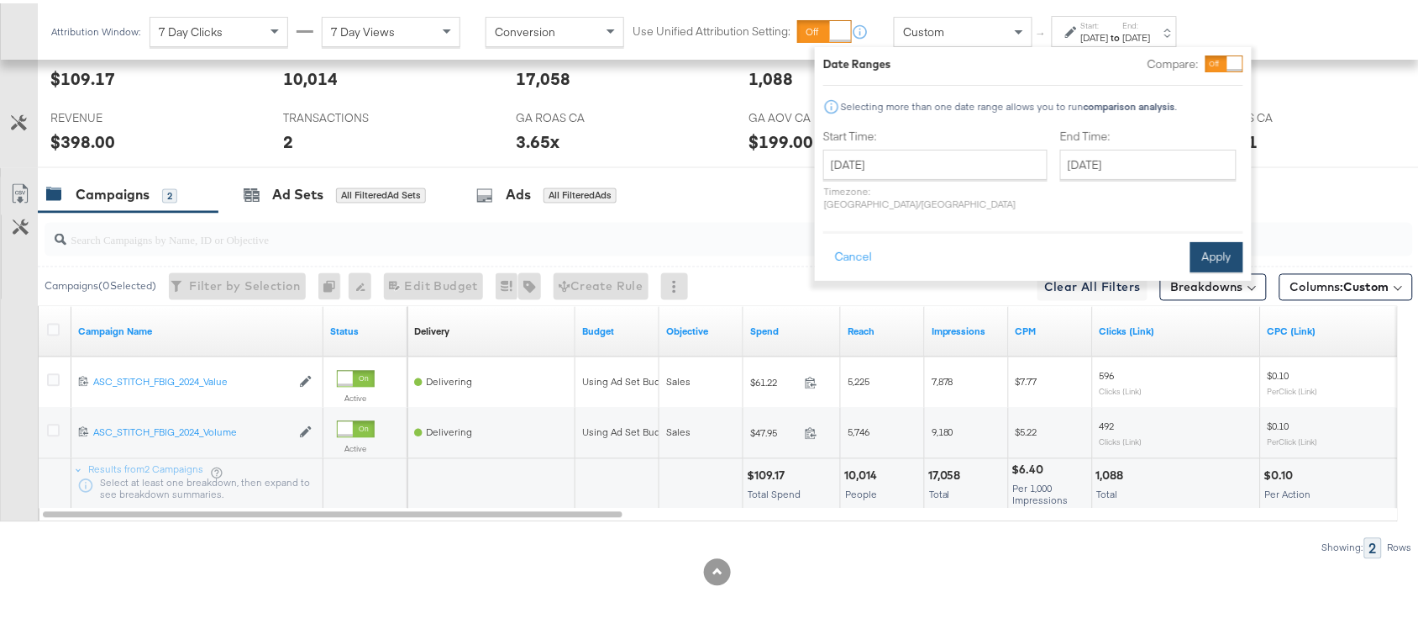
click at [1207, 240] on button "Apply" at bounding box center [1217, 254] width 53 height 30
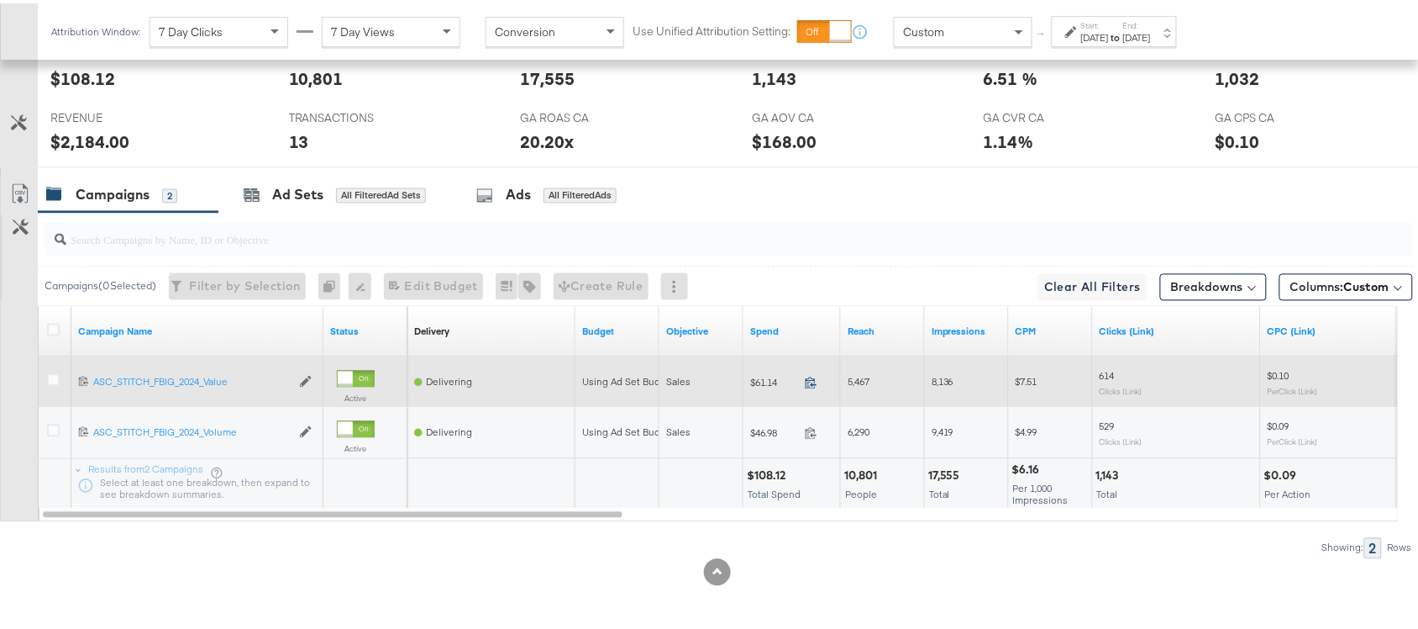
click at [813, 379] on icon at bounding box center [811, 379] width 13 height 13
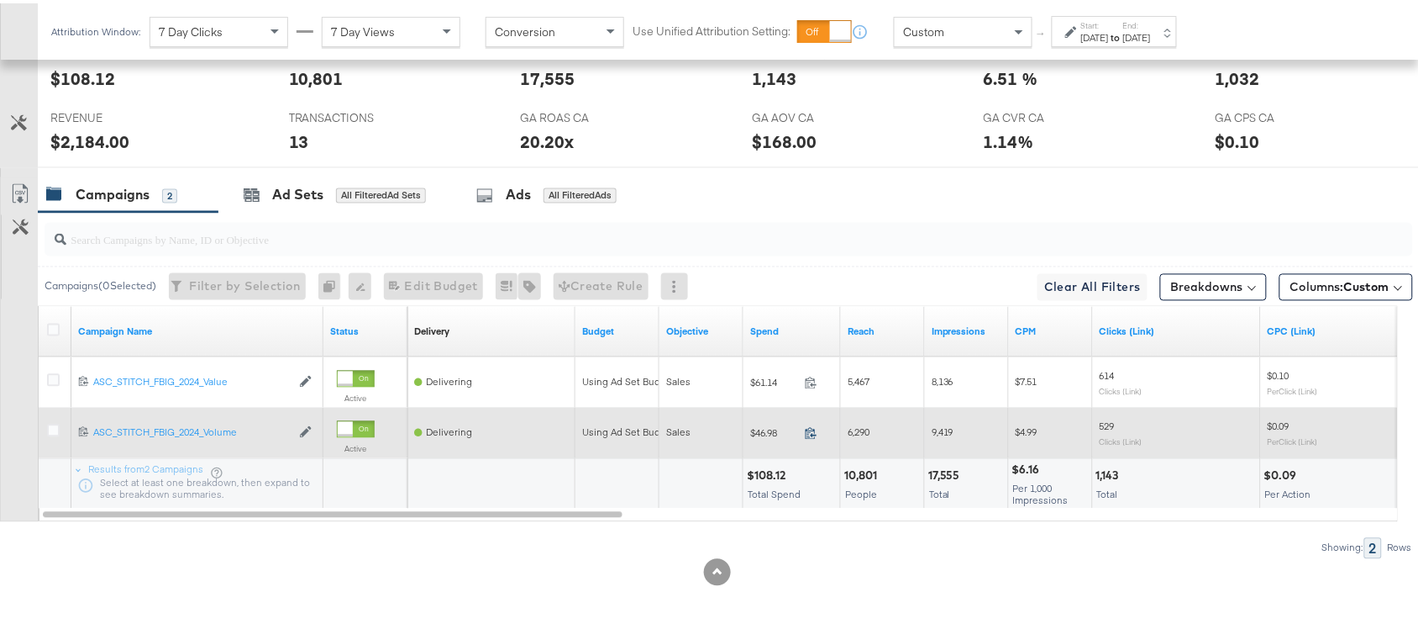
click at [809, 427] on icon at bounding box center [811, 429] width 13 height 13
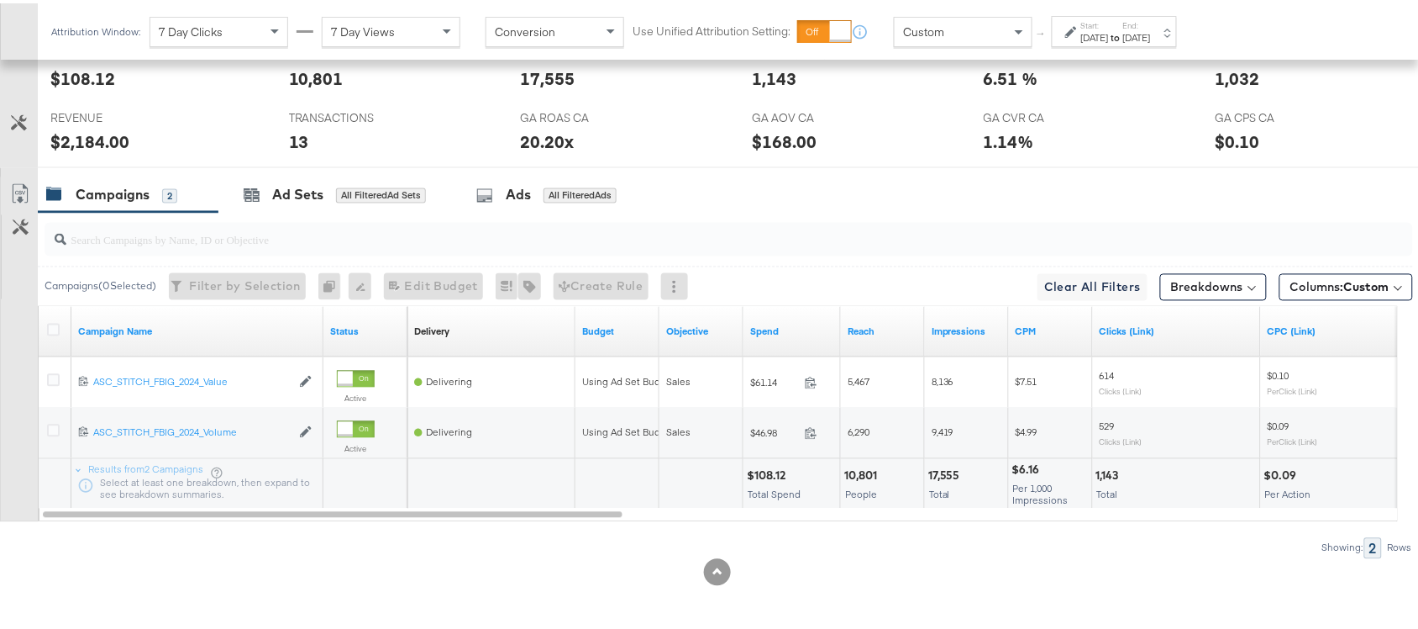
scroll to position [0, 0]
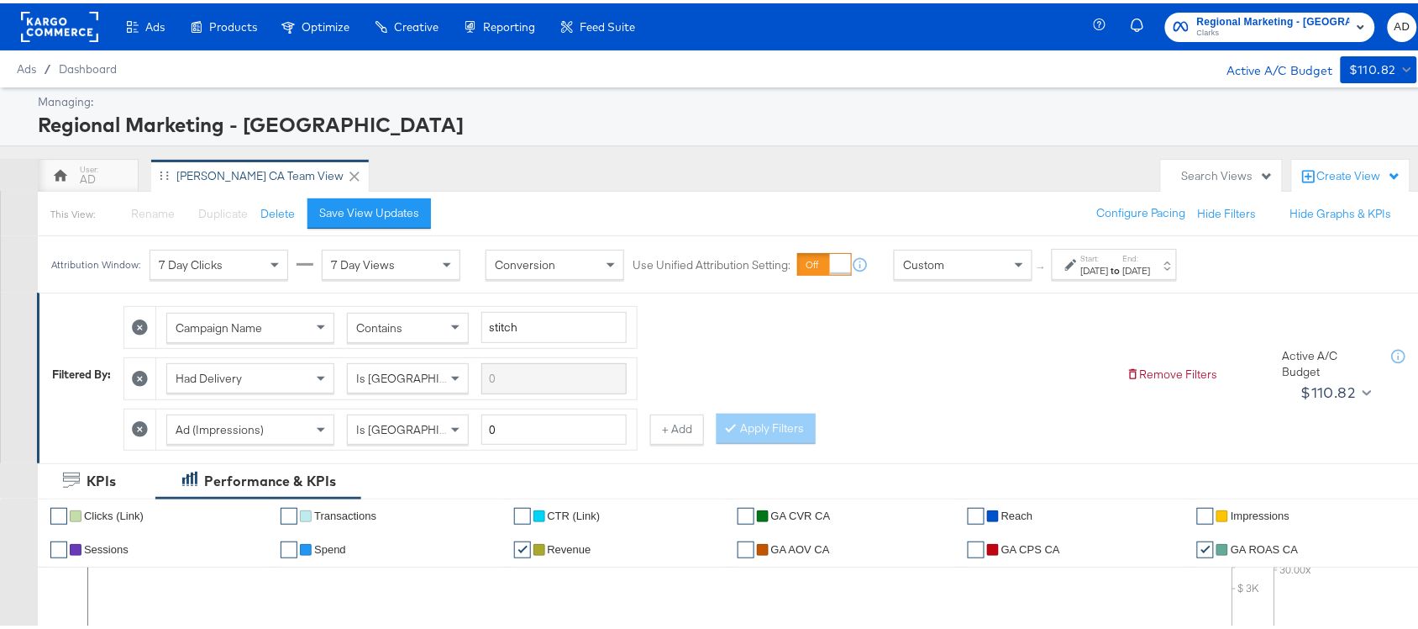
click at [47, 13] on rect at bounding box center [59, 23] width 77 height 30
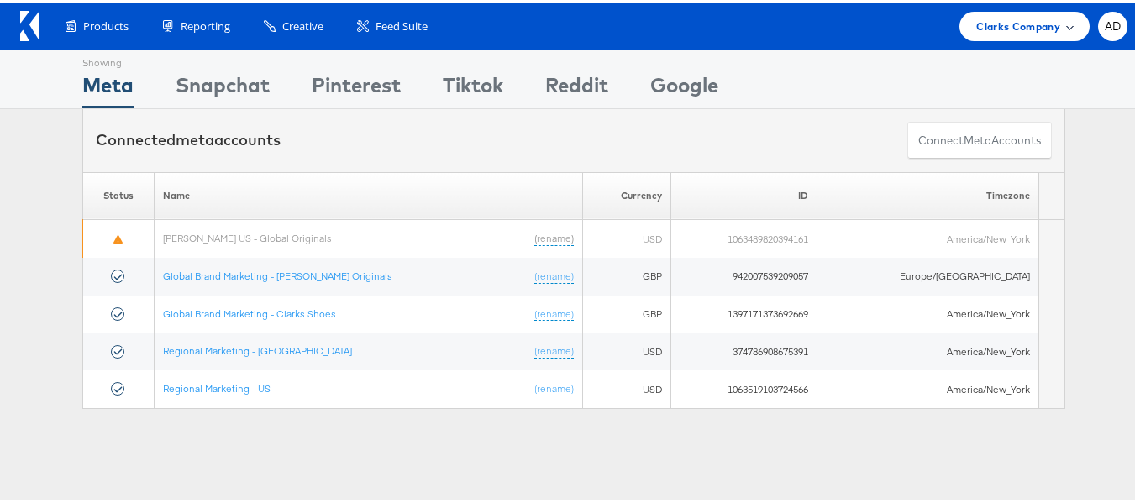
click at [1000, 12] on div "Clarks Company" at bounding box center [1025, 23] width 130 height 29
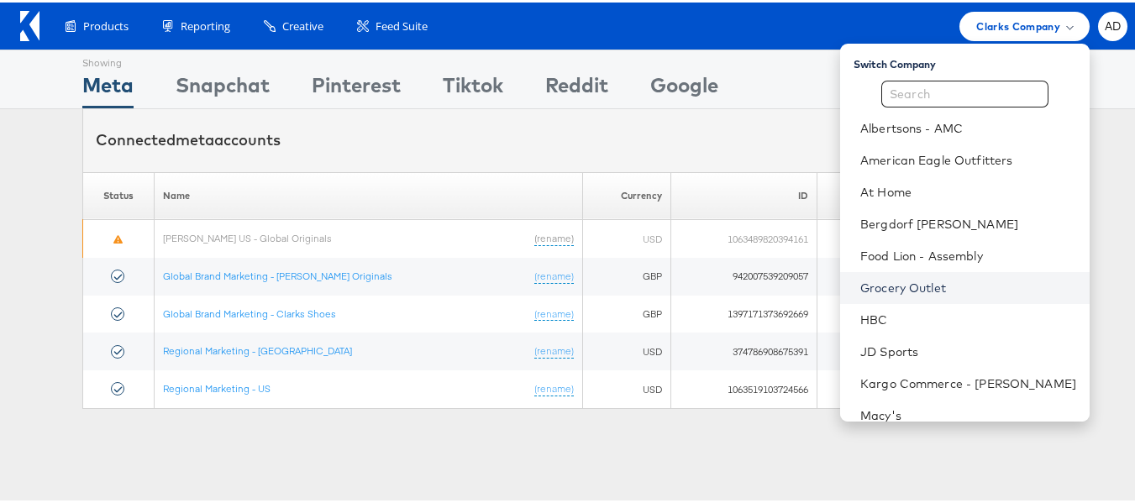
click at [865, 285] on link "Grocery Outlet" at bounding box center [968, 285] width 216 height 17
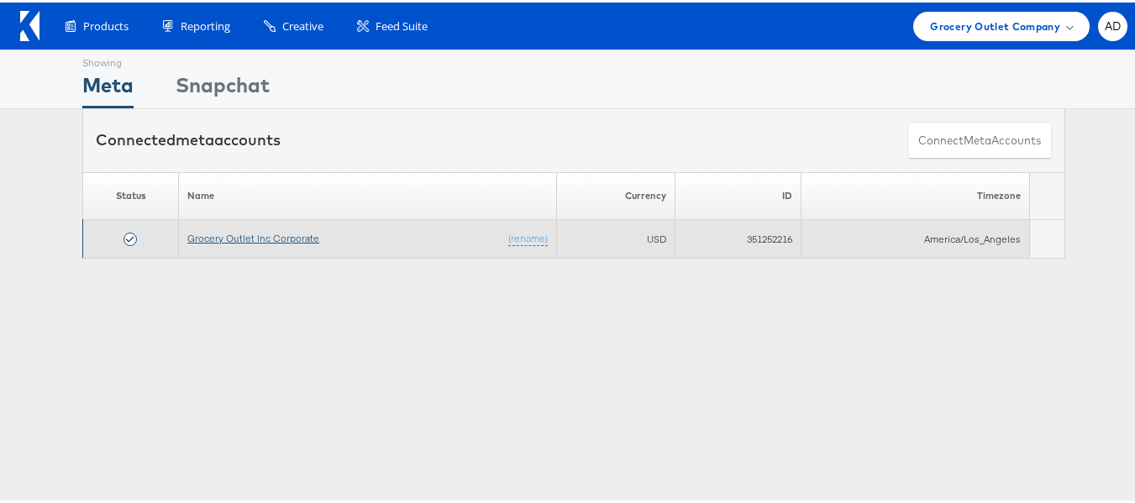
click at [254, 235] on link "Grocery Outlet Inc Corporate" at bounding box center [253, 235] width 132 height 13
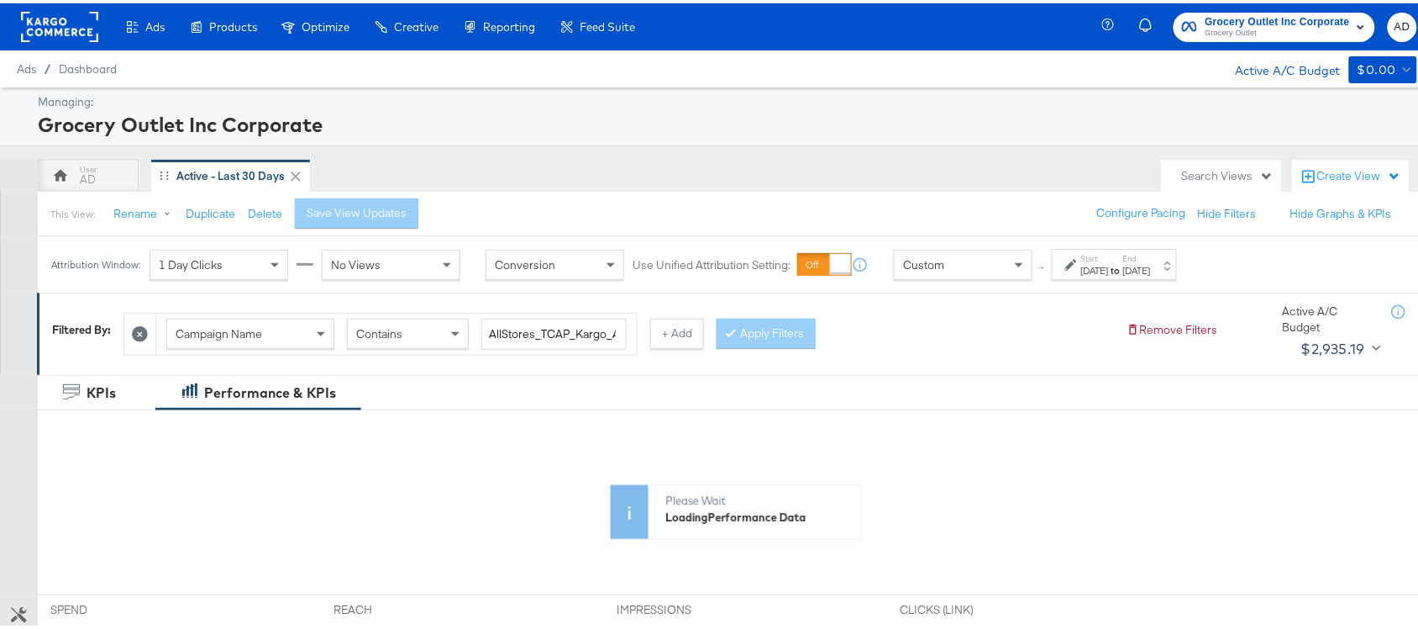
click at [1109, 260] on label "Start:" at bounding box center [1095, 255] width 28 height 11
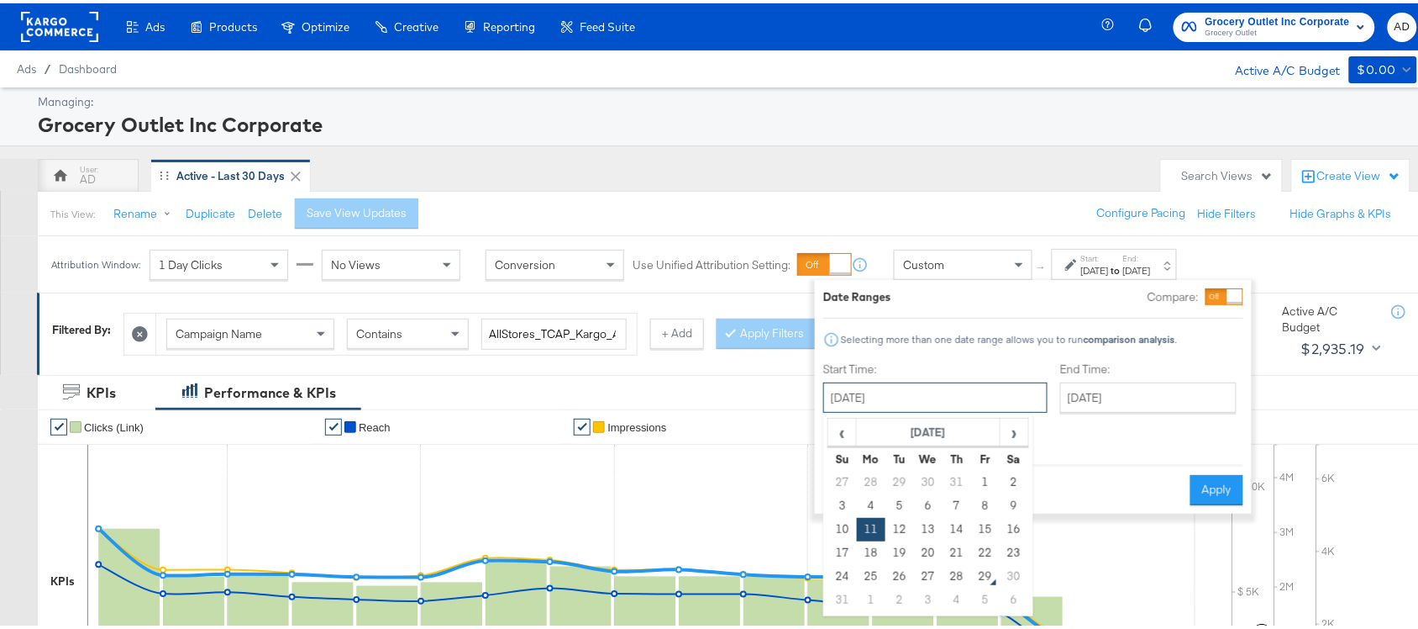
click at [912, 397] on input "[DATE]" at bounding box center [935, 394] width 224 height 30
click at [874, 569] on td "25" at bounding box center [871, 573] width 29 height 24
type input "[DATE]"
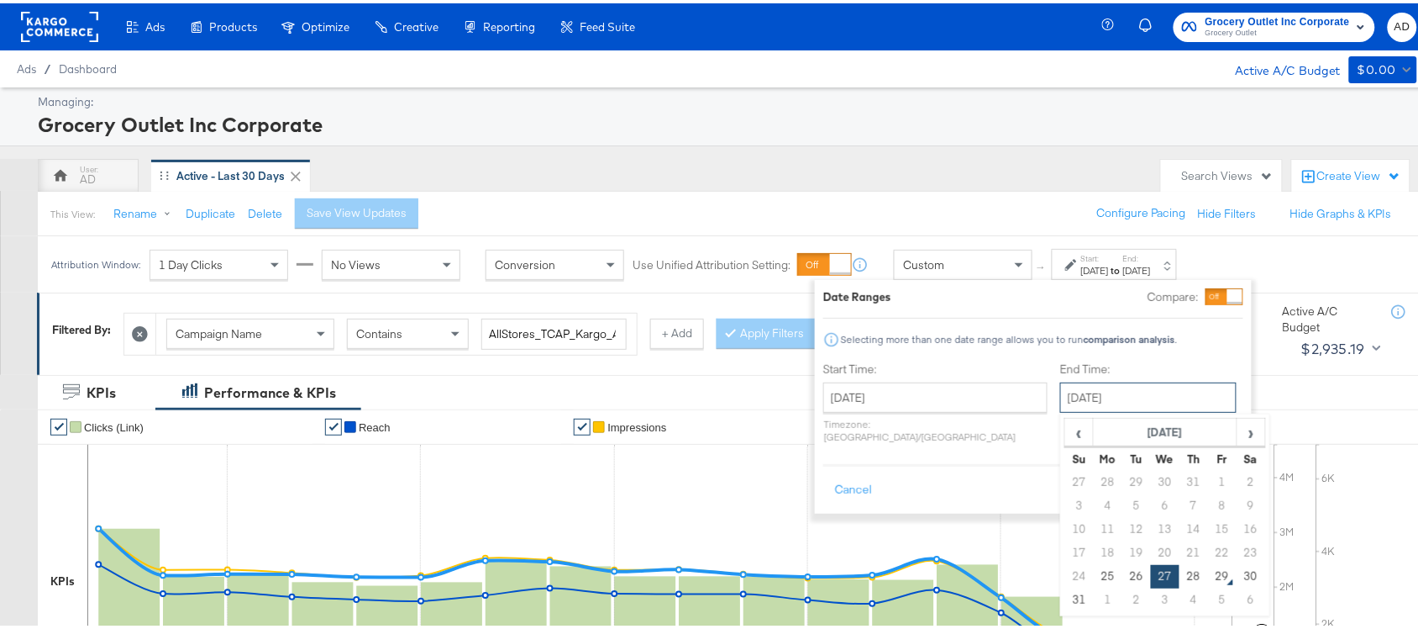
click at [1109, 397] on input "[DATE]" at bounding box center [1148, 394] width 176 height 30
click at [1094, 577] on td "25" at bounding box center [1108, 573] width 29 height 24
type input "[DATE]"
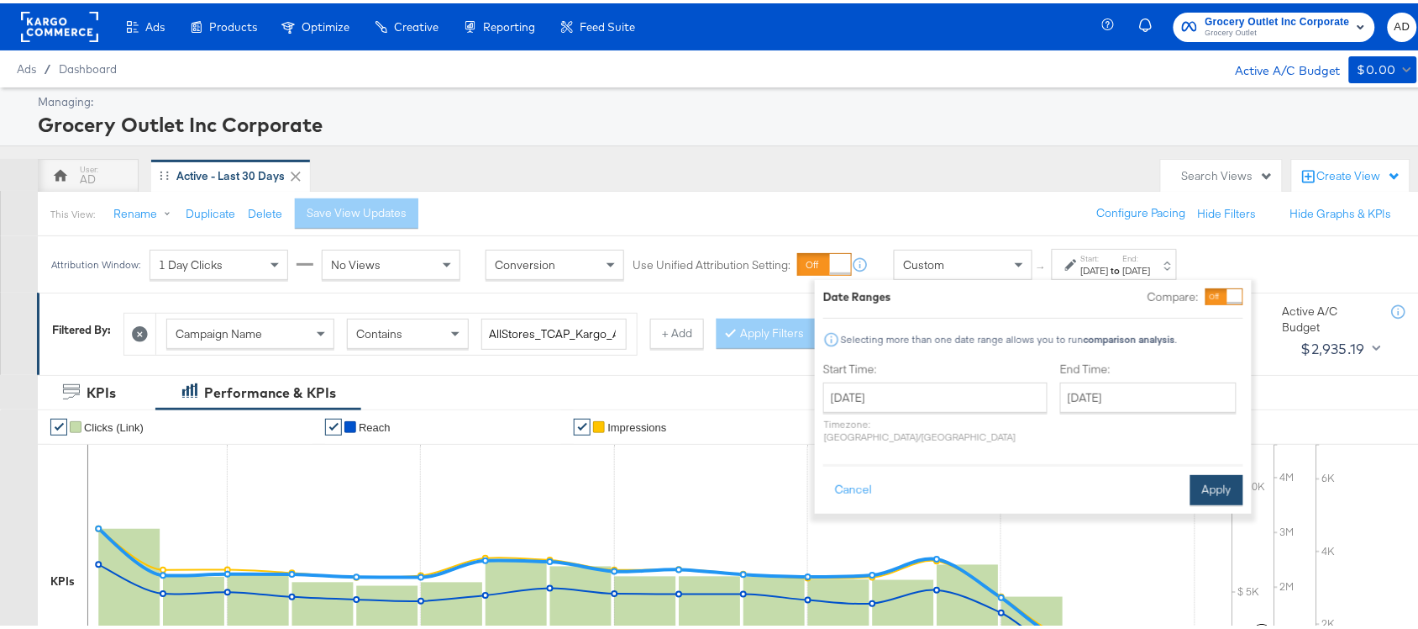
click at [1220, 476] on button "Apply" at bounding box center [1217, 486] width 53 height 30
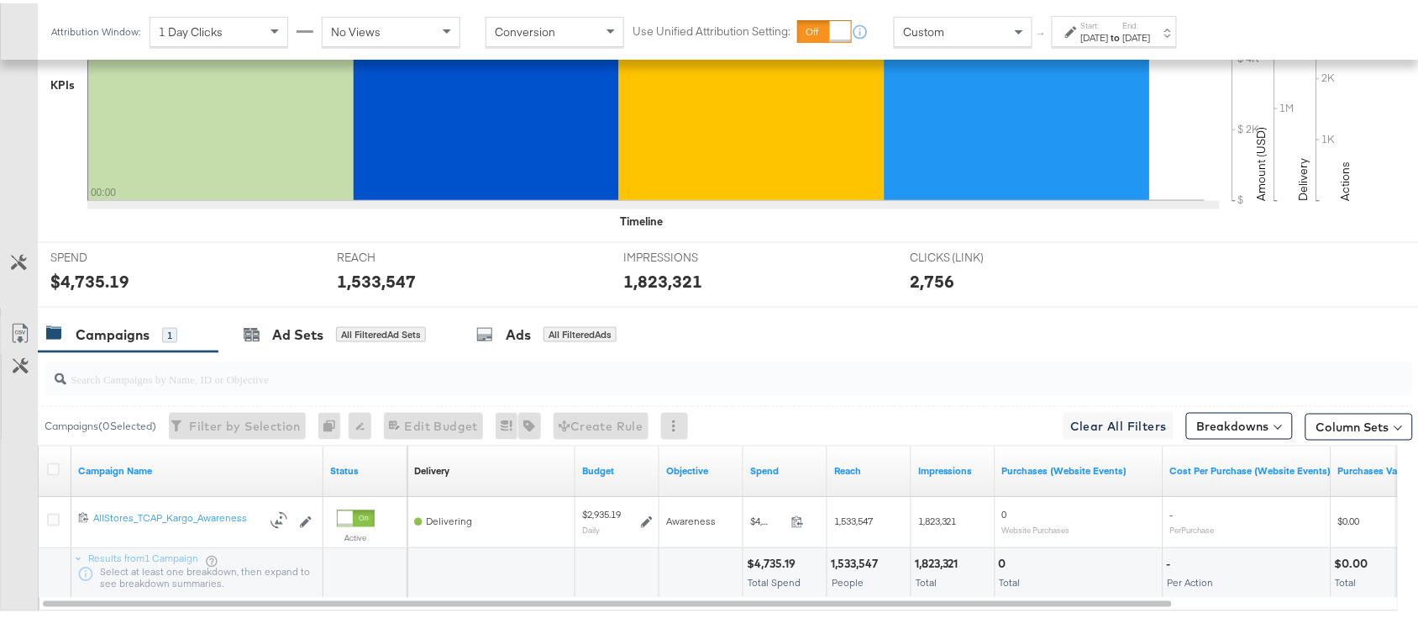
scroll to position [586, 0]
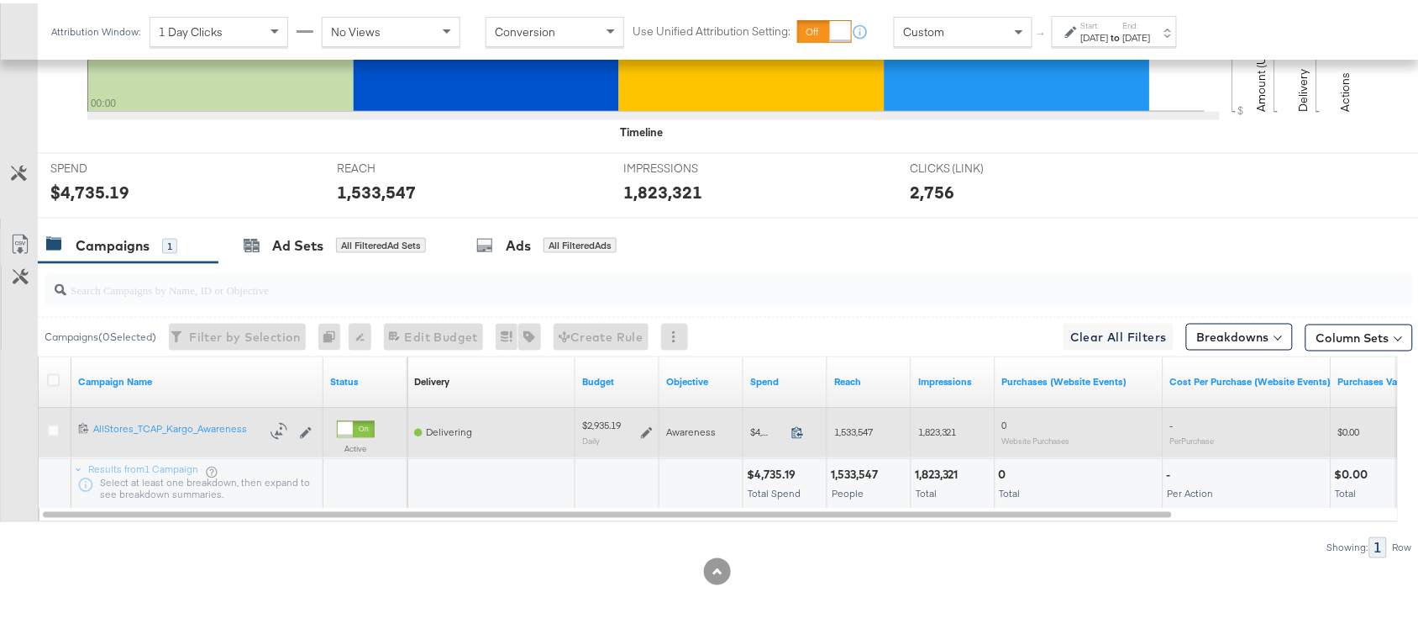
click at [799, 429] on icon at bounding box center [798, 429] width 13 height 13
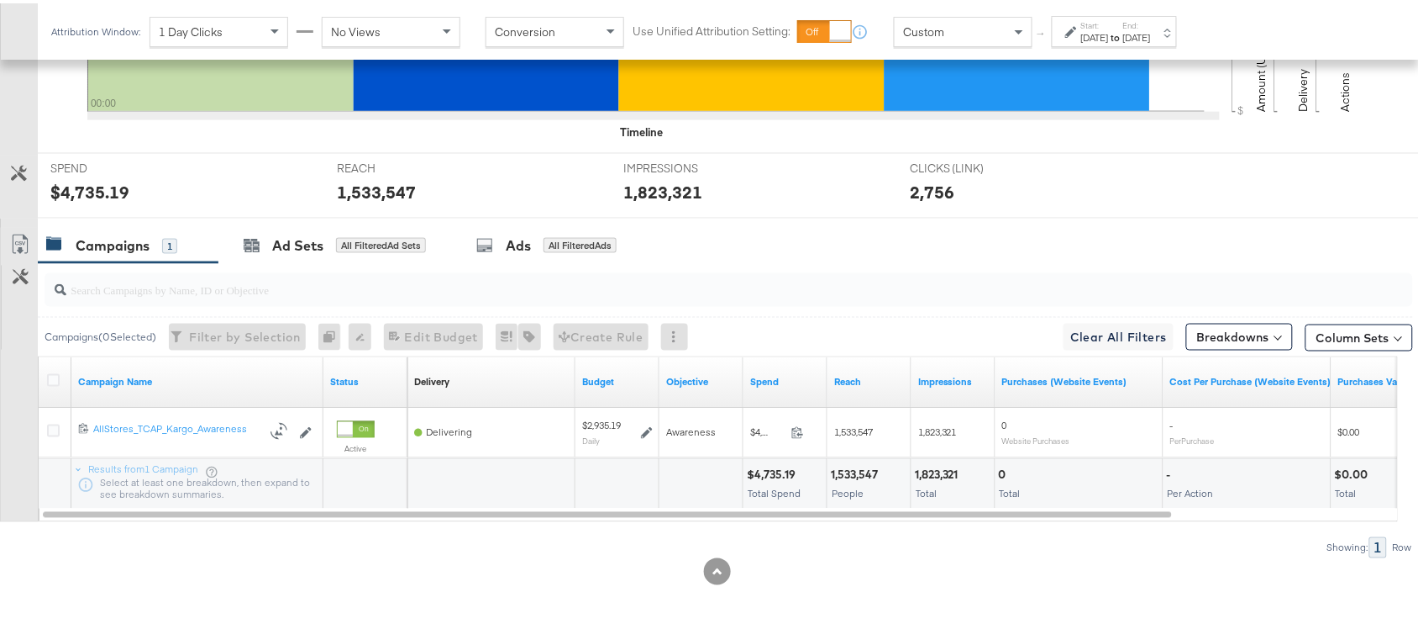
click at [1123, 31] on strong "to" at bounding box center [1116, 34] width 14 height 13
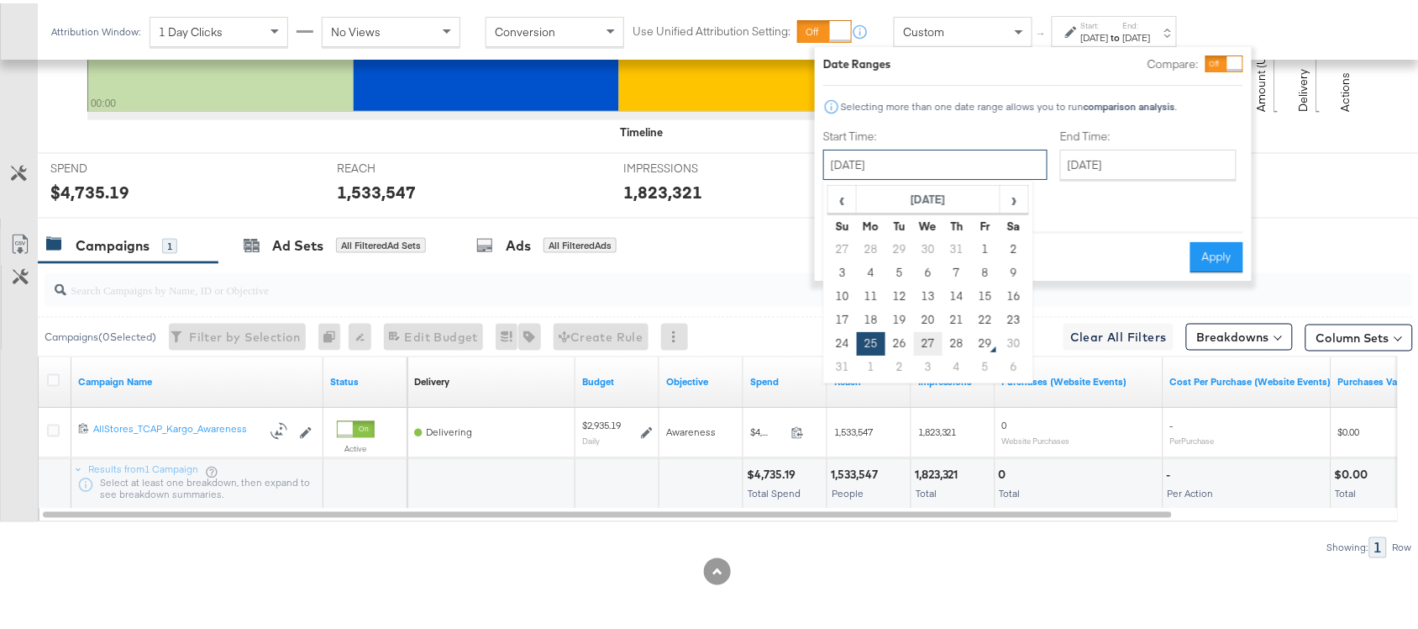
drag, startPoint x: 904, startPoint y: 160, endPoint x: 925, endPoint y: 342, distance: 182.7
click at [925, 176] on div "[DATE] ‹ [DATE] › Su Mo Tu We Th Fr Sa 27 28 29 30 31 1 2 3 4 5 6 7 8 9 10 11 1…" at bounding box center [935, 161] width 224 height 30
click at [925, 342] on td "27" at bounding box center [928, 341] width 29 height 24
type input "[DATE]"
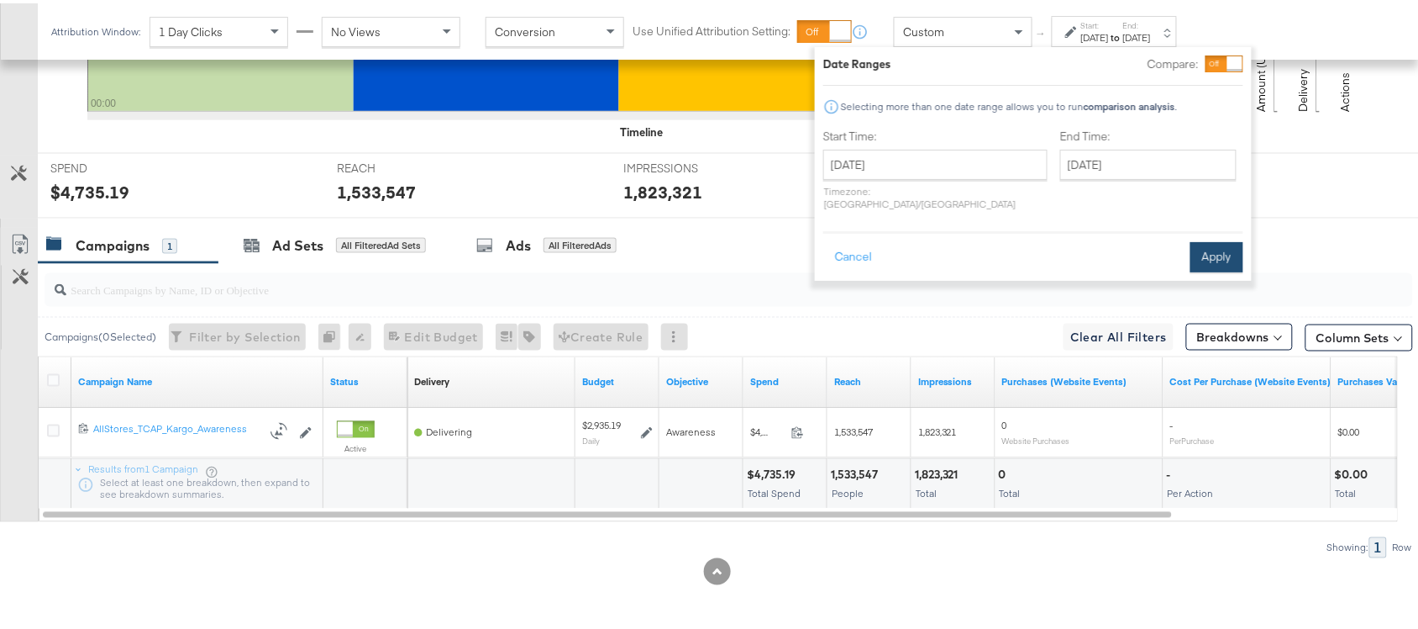
click at [1224, 239] on button "Apply" at bounding box center [1217, 254] width 53 height 30
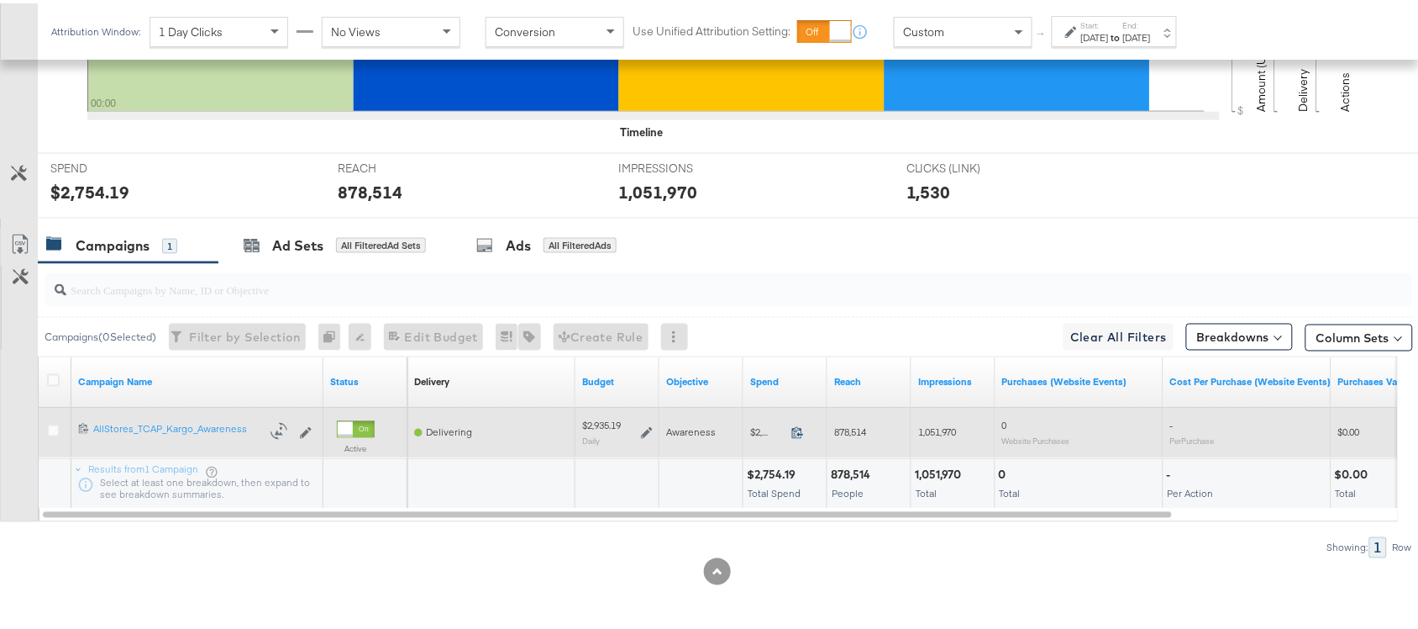
click at [794, 430] on icon at bounding box center [798, 429] width 13 height 13
click at [799, 433] on icon at bounding box center [797, 429] width 11 height 12
